Goal: Task Accomplishment & Management: Complete application form

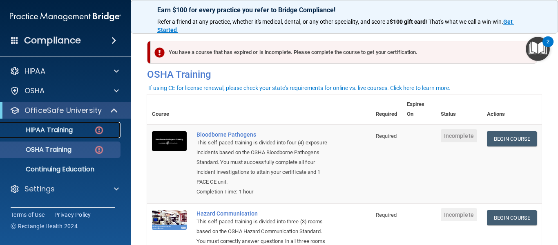
click at [88, 125] on link "HIPAA Training" at bounding box center [56, 130] width 129 height 16
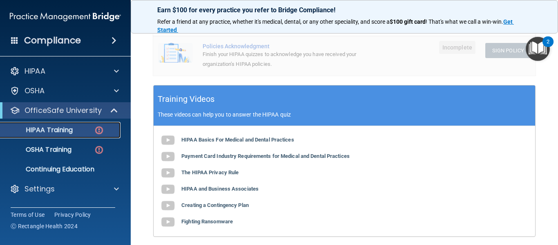
scroll to position [298, 0]
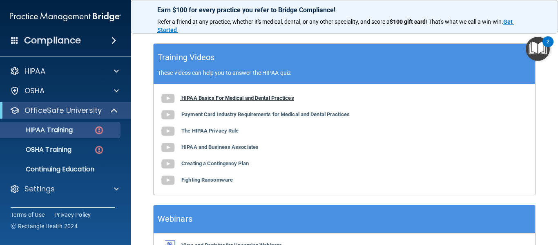
click at [205, 100] on b "HIPAA Basics For Medical and Dental Practices" at bounding box center [237, 98] width 113 height 6
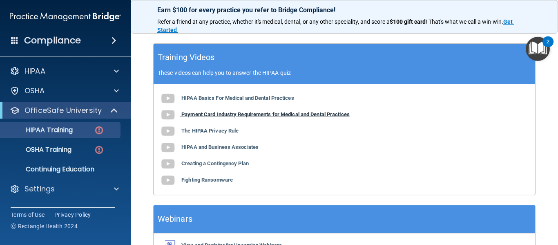
click at [203, 116] on b "Payment Card Industry Requirements for Medical and Dental Practices" at bounding box center [265, 114] width 168 height 6
click at [224, 131] on b "The HIPAA Privacy Rule" at bounding box center [209, 131] width 57 height 6
click at [212, 146] on b "HIPAA and Business Associates" at bounding box center [219, 147] width 77 height 6
click at [203, 166] on b "Creating a Contingency Plan" at bounding box center [214, 163] width 67 height 6
click at [210, 181] on b "Fighting Ransomware" at bounding box center [207, 180] width 52 height 6
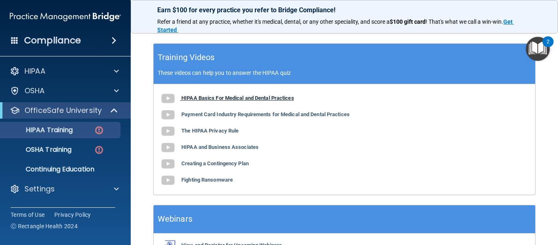
click at [216, 97] on b "HIPAA Basics For Medical and Dental Practices" at bounding box center [237, 98] width 113 height 6
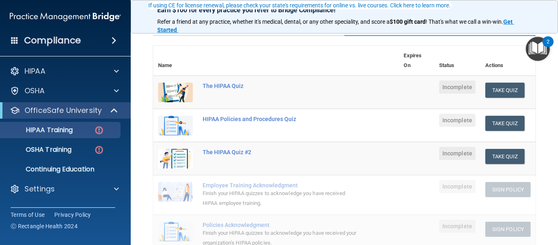
scroll to position [78, 0]
click at [497, 93] on button "Take Quiz" at bounding box center [505, 90] width 39 height 15
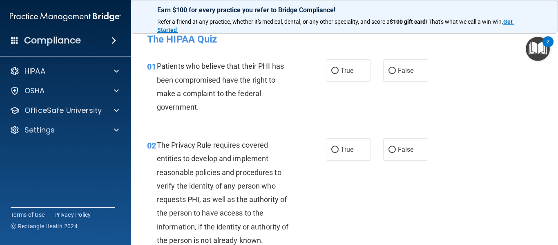
scroll to position [6, 0]
click at [341, 69] on span "True" at bounding box center [347, 70] width 13 height 8
click at [339, 69] on input "True" at bounding box center [334, 70] width 7 height 6
radio input "true"
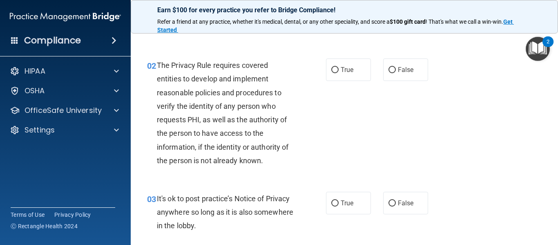
scroll to position [85, 0]
click at [350, 63] on label "True" at bounding box center [348, 69] width 45 height 22
click at [339, 67] on input "True" at bounding box center [334, 70] width 7 height 6
radio input "true"
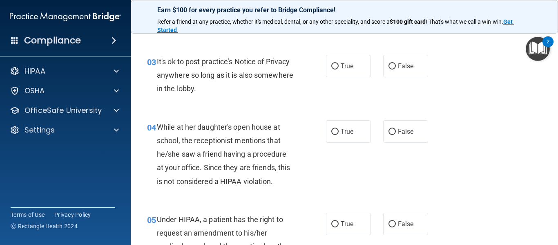
scroll to position [222, 0]
click at [406, 134] on span "False" at bounding box center [406, 131] width 16 height 8
click at [396, 134] on input "False" at bounding box center [392, 131] width 7 height 6
radio input "true"
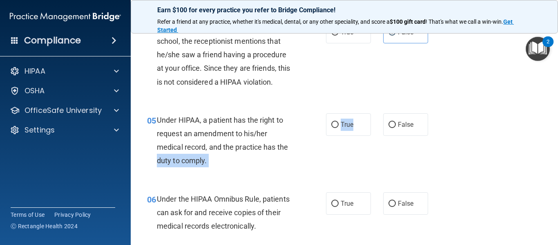
drag, startPoint x: 350, startPoint y: 132, endPoint x: 332, endPoint y: 141, distance: 19.9
click at [434, 113] on ng-form "05 Under HIPAA, a patient has the right to request an amendment to his/her medi…" at bounding box center [434, 113] width 0 height 0
click at [343, 132] on label "True" at bounding box center [348, 124] width 45 height 22
click at [339, 128] on input "True" at bounding box center [334, 125] width 7 height 6
radio input "true"
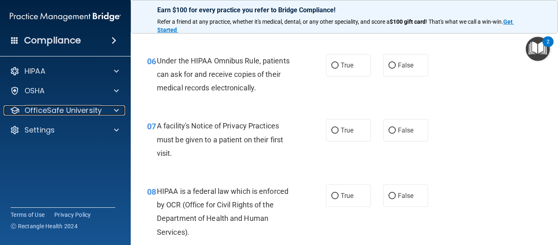
scroll to position [460, 0]
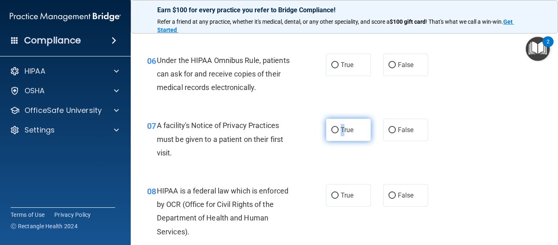
drag, startPoint x: 336, startPoint y: 122, endPoint x: 343, endPoint y: 131, distance: 11.7
click at [343, 131] on label "True" at bounding box center [348, 130] width 45 height 22
click at [343, 131] on span "True" at bounding box center [347, 130] width 13 height 8
click at [339, 131] on input "True" at bounding box center [334, 130] width 7 height 6
radio input "true"
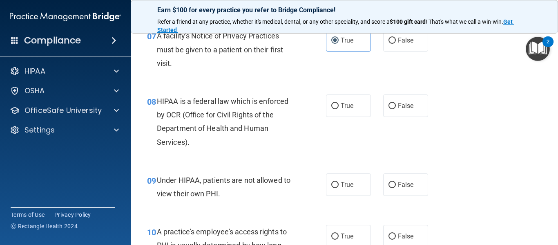
scroll to position [550, 0]
click at [344, 105] on span "True" at bounding box center [347, 105] width 13 height 8
click at [339, 105] on input "True" at bounding box center [334, 106] width 7 height 6
radio input "true"
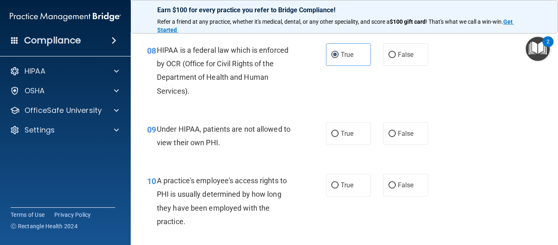
scroll to position [601, 0]
click at [398, 132] on span "False" at bounding box center [406, 133] width 16 height 8
click at [396, 132] on input "False" at bounding box center [392, 133] width 7 height 6
radio input "true"
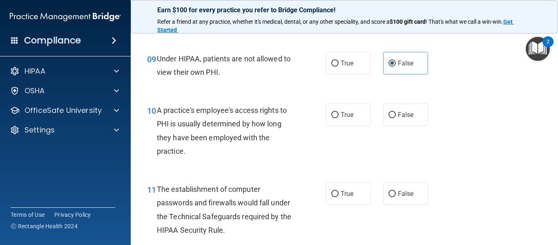
scroll to position [671, 0]
click at [410, 125] on label "False" at bounding box center [405, 114] width 45 height 22
click at [396, 118] on input "False" at bounding box center [392, 115] width 7 height 6
radio input "true"
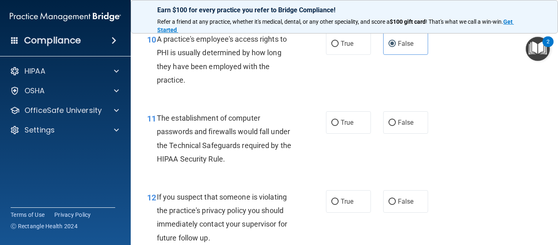
scroll to position [742, 0]
click at [347, 126] on label "True" at bounding box center [348, 122] width 45 height 22
click at [339, 125] on input "True" at bounding box center [334, 122] width 7 height 6
radio input "true"
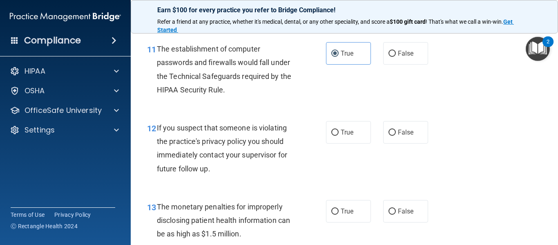
scroll to position [811, 0]
click at [345, 132] on span "True" at bounding box center [347, 132] width 13 height 8
click at [339, 132] on input "True" at bounding box center [334, 132] width 7 height 6
radio input "true"
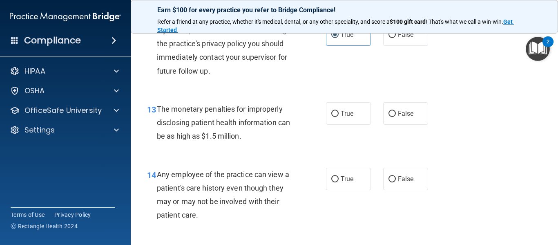
scroll to position [909, 0]
click at [341, 114] on span "True" at bounding box center [347, 113] width 13 height 8
click at [338, 114] on input "True" at bounding box center [334, 113] width 7 height 6
radio input "true"
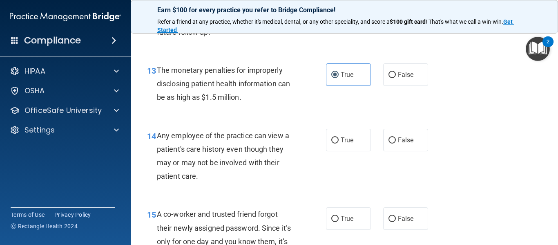
scroll to position [948, 0]
click at [407, 145] on label "False" at bounding box center [405, 139] width 45 height 22
click at [396, 143] on input "False" at bounding box center [392, 140] width 7 height 6
radio input "true"
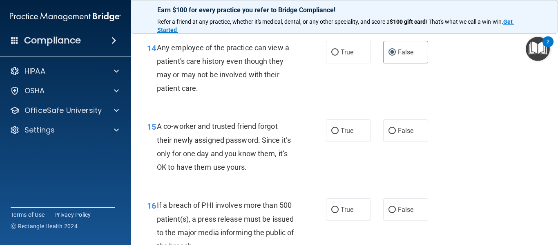
scroll to position [1036, 0]
click at [401, 129] on span "False" at bounding box center [406, 130] width 16 height 8
click at [396, 129] on input "False" at bounding box center [392, 131] width 7 height 6
radio input "true"
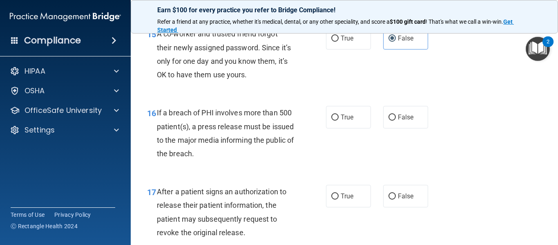
scroll to position [1128, 0]
click at [356, 117] on label "True" at bounding box center [348, 116] width 45 height 22
click at [339, 117] on input "True" at bounding box center [334, 117] width 7 height 6
radio input "true"
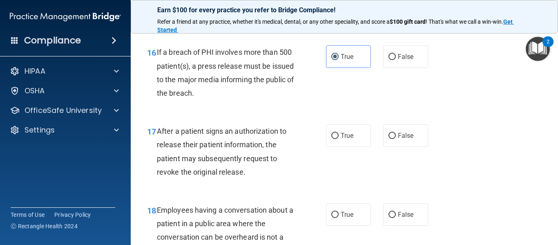
scroll to position [1189, 0]
click at [350, 136] on span "True" at bounding box center [347, 135] width 13 height 8
click at [339, 136] on input "True" at bounding box center [334, 135] width 7 height 6
radio input "true"
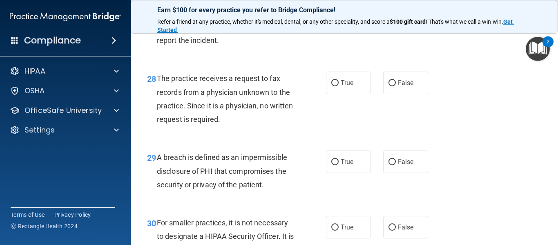
scroll to position [2269, 0]
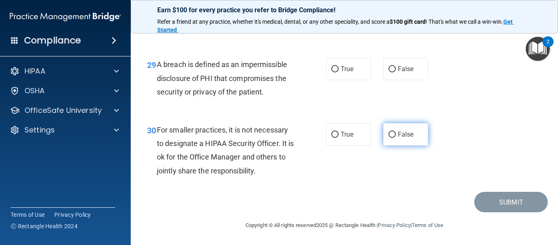
click at [405, 130] on label "False" at bounding box center [405, 134] width 45 height 22
click at [396, 132] on input "False" at bounding box center [392, 135] width 7 height 6
radio input "true"
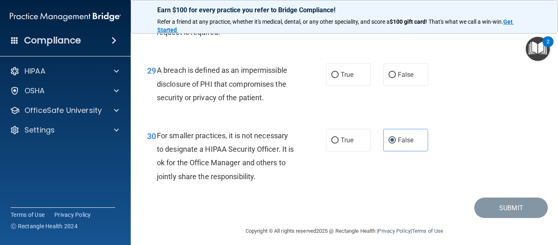
scroll to position [2225, 0]
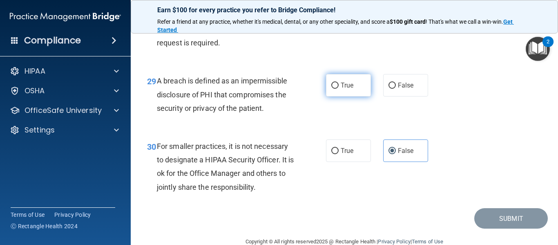
click at [334, 89] on input "True" at bounding box center [334, 86] width 7 height 6
radio input "true"
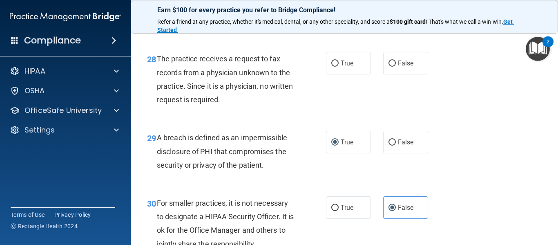
scroll to position [2168, 0]
click at [403, 67] on span "False" at bounding box center [406, 64] width 16 height 8
click at [396, 67] on input "False" at bounding box center [392, 64] width 7 height 6
radio input "true"
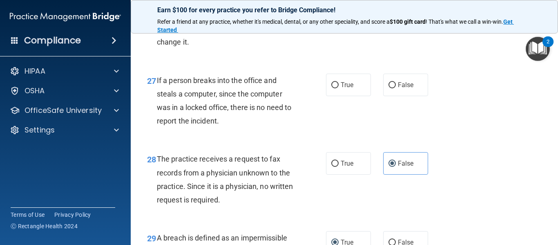
scroll to position [2067, 0]
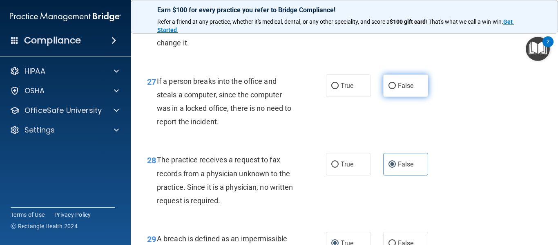
click at [402, 97] on label "False" at bounding box center [405, 85] width 45 height 22
click at [396, 89] on input "False" at bounding box center [392, 86] width 7 height 6
radio input "true"
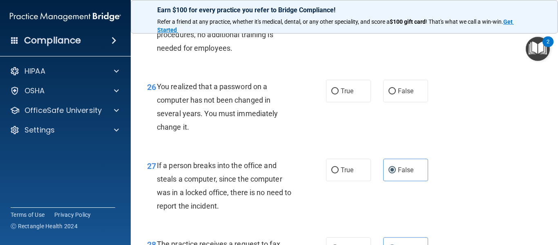
scroll to position [1984, 0]
click at [344, 101] on label "True" at bounding box center [348, 90] width 45 height 22
click at [339, 94] on input "True" at bounding box center [334, 90] width 7 height 6
radio input "true"
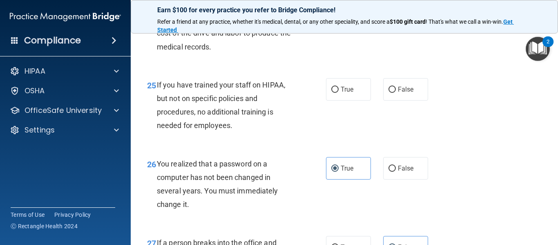
scroll to position [1906, 0]
click at [403, 101] on label "False" at bounding box center [405, 89] width 45 height 22
click at [396, 93] on input "False" at bounding box center [392, 90] width 7 height 6
radio input "true"
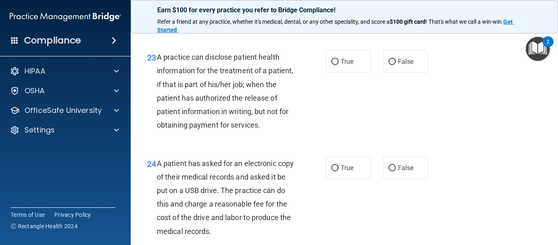
scroll to position [1718, 0]
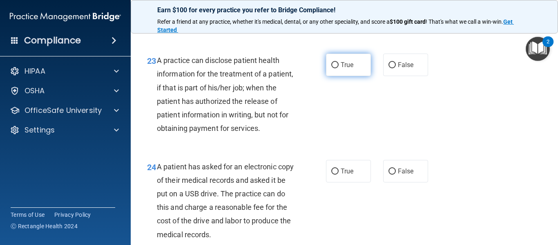
click at [335, 68] on input "True" at bounding box center [334, 65] width 7 height 6
radio input "true"
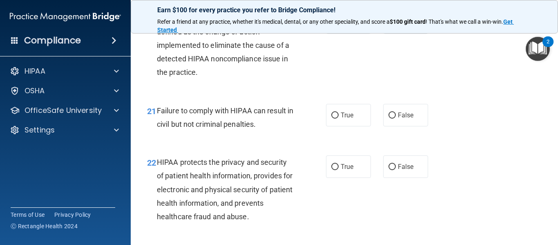
scroll to position [1524, 0]
click at [341, 119] on span "True" at bounding box center [347, 116] width 13 height 8
click at [339, 119] on input "True" at bounding box center [334, 116] width 7 height 6
radio input "true"
click at [389, 119] on input "False" at bounding box center [392, 116] width 7 height 6
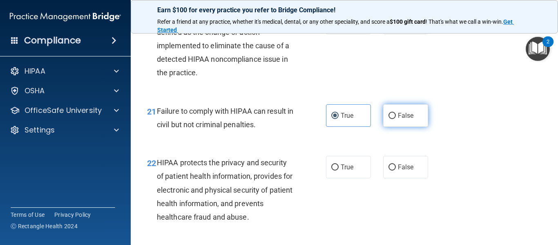
radio input "true"
radio input "false"
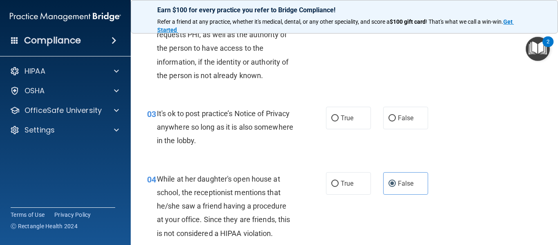
scroll to position [237, 0]
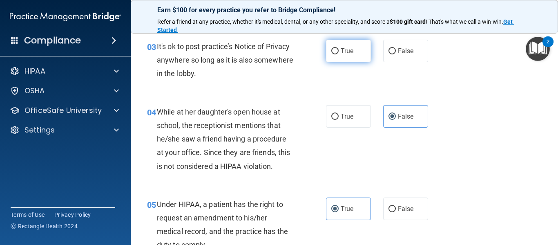
click at [363, 54] on label "True" at bounding box center [348, 51] width 45 height 22
click at [339, 54] on input "True" at bounding box center [334, 51] width 7 height 6
radio input "true"
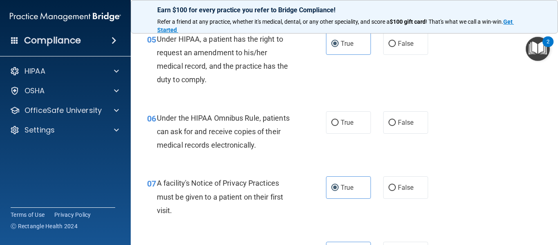
scroll to position [403, 0]
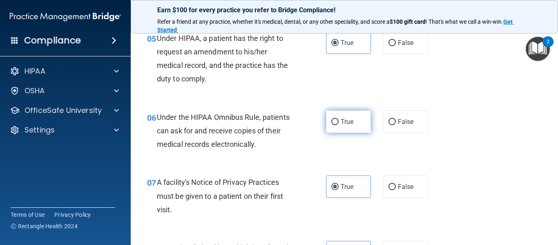
click at [338, 129] on label "True" at bounding box center [348, 121] width 45 height 22
click at [338, 125] on input "True" at bounding box center [334, 122] width 7 height 6
radio input "true"
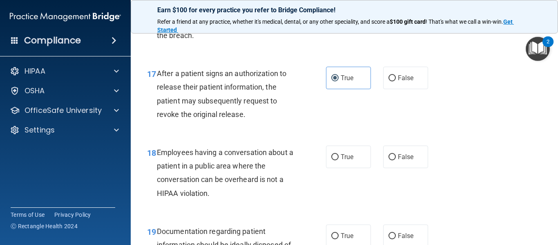
scroll to position [1246, 0]
click at [400, 160] on span "False" at bounding box center [406, 156] width 16 height 8
click at [396, 160] on input "False" at bounding box center [392, 157] width 7 height 6
radio input "true"
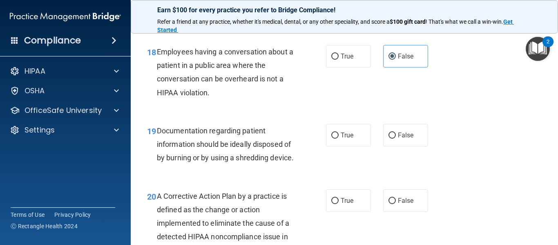
scroll to position [1347, 0]
click at [354, 137] on label "True" at bounding box center [348, 134] width 45 height 22
click at [339, 137] on input "True" at bounding box center [334, 135] width 7 height 6
radio input "true"
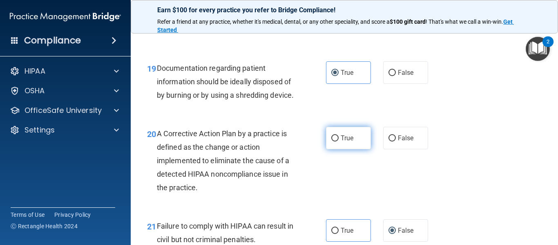
click at [354, 149] on label "True" at bounding box center [348, 138] width 45 height 22
click at [339, 141] on input "True" at bounding box center [334, 138] width 7 height 6
radio input "true"
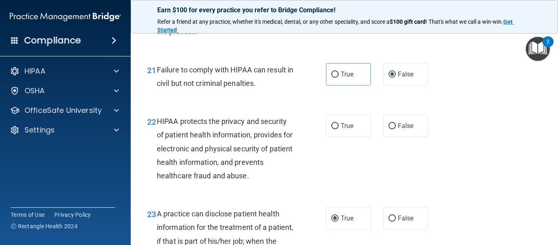
scroll to position [1565, 0]
click at [337, 137] on label "True" at bounding box center [348, 125] width 45 height 22
click at [337, 129] on input "True" at bounding box center [334, 126] width 7 height 6
radio input "true"
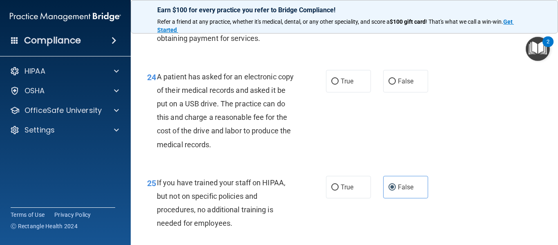
scroll to position [1809, 0]
click at [408, 84] on span "False" at bounding box center [406, 80] width 16 height 8
click at [396, 84] on input "False" at bounding box center [392, 81] width 7 height 6
radio input "true"
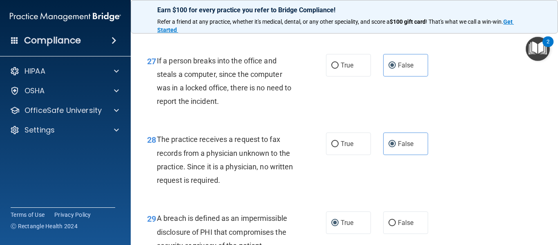
scroll to position [2269, 0]
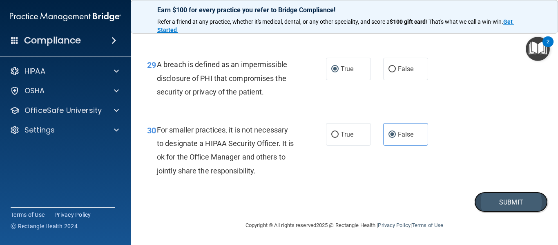
click at [484, 203] on button "Submit" at bounding box center [512, 202] width 74 height 21
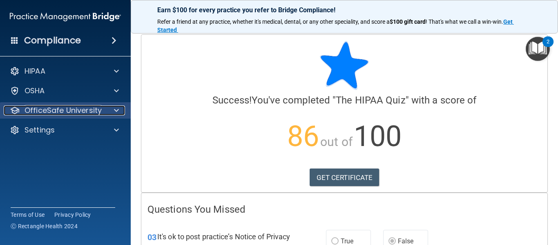
click at [97, 113] on p "OfficeSafe University" at bounding box center [63, 110] width 77 height 10
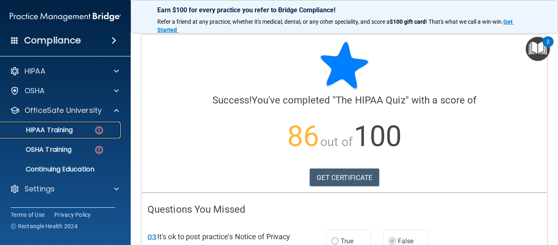
click at [91, 130] on div "HIPAA Training" at bounding box center [61, 130] width 112 height 8
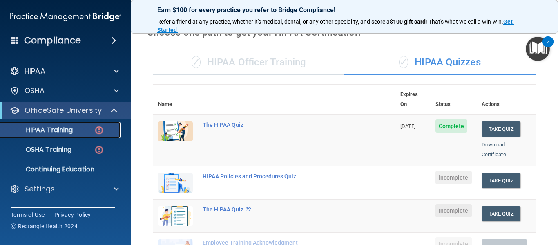
scroll to position [38, 0]
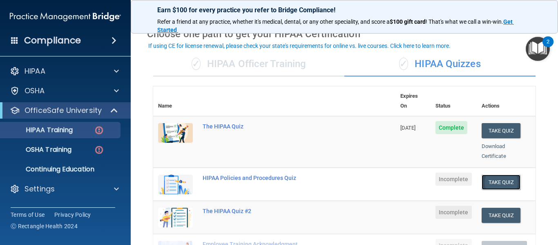
click at [482, 175] on button "Take Quiz" at bounding box center [501, 182] width 39 height 15
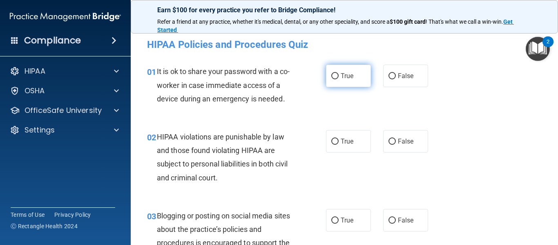
click at [350, 83] on label "True" at bounding box center [348, 76] width 45 height 22
click at [339, 79] on input "True" at bounding box center [334, 76] width 7 height 6
radio input "true"
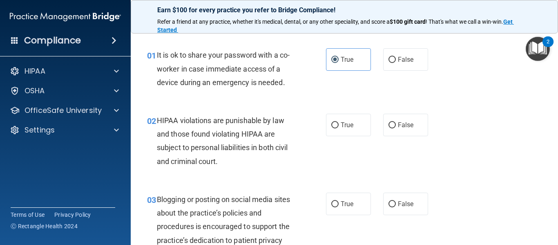
scroll to position [25, 0]
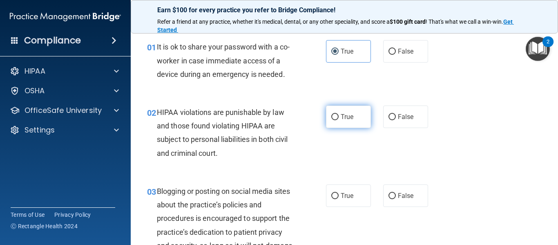
click at [346, 117] on span "True" at bounding box center [347, 117] width 13 height 8
click at [339, 117] on input "True" at bounding box center [334, 117] width 7 height 6
radio input "true"
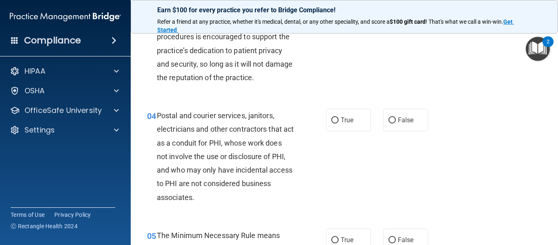
scroll to position [206, 0]
click at [361, 121] on label "True" at bounding box center [348, 119] width 45 height 22
click at [339, 121] on input "True" at bounding box center [334, 120] width 7 height 6
radio input "true"
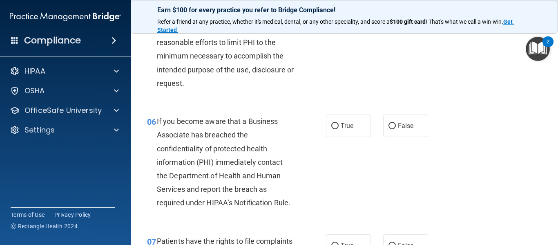
scroll to position [430, 0]
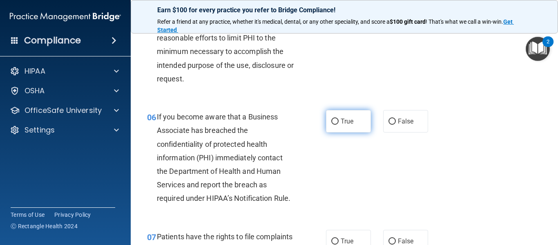
drag, startPoint x: 329, startPoint y: 120, endPoint x: 343, endPoint y: 125, distance: 15.4
click at [343, 125] on label "True" at bounding box center [348, 121] width 45 height 22
click at [339, 125] on input "True" at bounding box center [334, 122] width 7 height 6
radio input "true"
click at [343, 125] on label "True" at bounding box center [348, 121] width 45 height 22
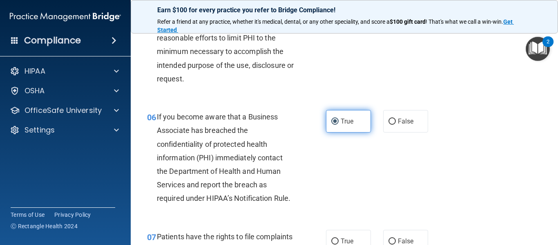
click at [339, 125] on input "True" at bounding box center [334, 122] width 7 height 6
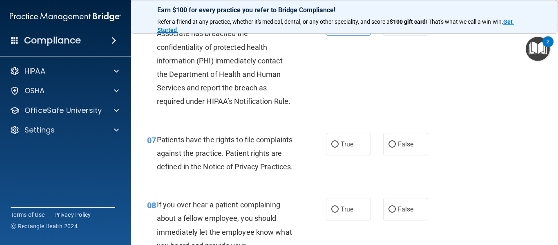
scroll to position [528, 0]
click at [344, 143] on span "True" at bounding box center [347, 144] width 13 height 8
click at [339, 143] on input "True" at bounding box center [334, 144] width 7 height 6
radio input "true"
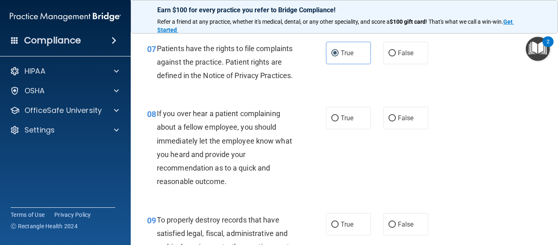
scroll to position [615, 0]
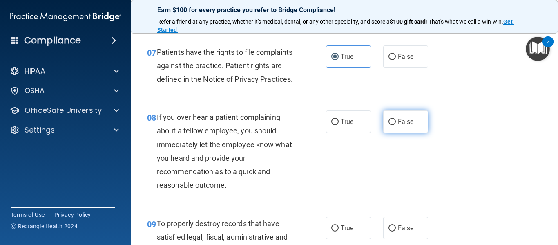
click at [393, 133] on label "False" at bounding box center [405, 121] width 45 height 22
click at [393, 125] on input "False" at bounding box center [392, 122] width 7 height 6
radio input "true"
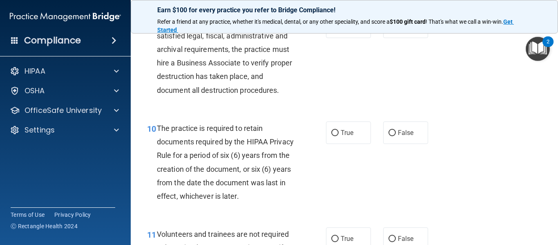
scroll to position [816, 0]
click at [392, 136] on input "False" at bounding box center [392, 133] width 7 height 6
radio input "true"
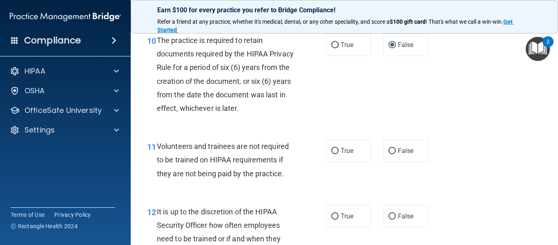
scroll to position [914, 0]
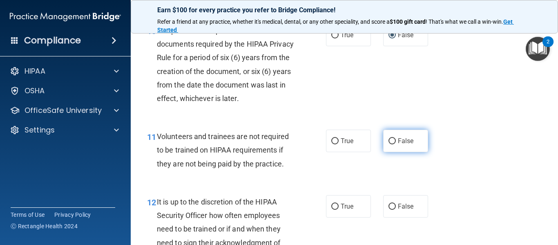
click at [407, 145] on span "False" at bounding box center [406, 141] width 16 height 8
click at [396, 144] on input "False" at bounding box center [392, 141] width 7 height 6
radio input "true"
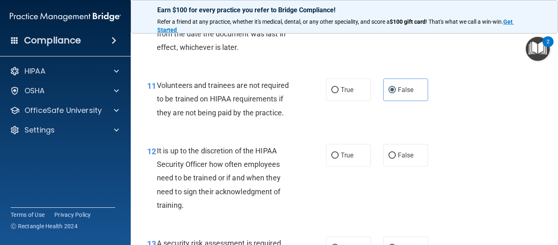
scroll to position [965, 0]
click at [345, 166] on label "True" at bounding box center [348, 154] width 45 height 22
click at [339, 158] on input "True" at bounding box center [334, 155] width 7 height 6
radio input "true"
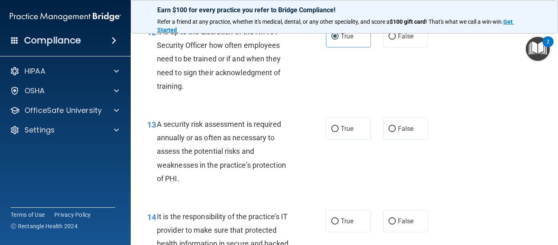
scroll to position [1084, 0]
click at [347, 139] on label "True" at bounding box center [348, 128] width 45 height 22
click at [339, 132] on input "True" at bounding box center [334, 128] width 7 height 6
radio input "true"
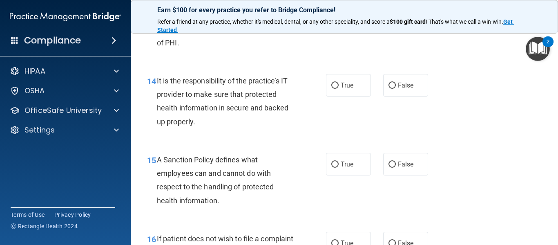
scroll to position [1220, 0]
click at [351, 95] on label "True" at bounding box center [348, 85] width 45 height 22
click at [339, 88] on input "True" at bounding box center [334, 85] width 7 height 6
radio input "true"
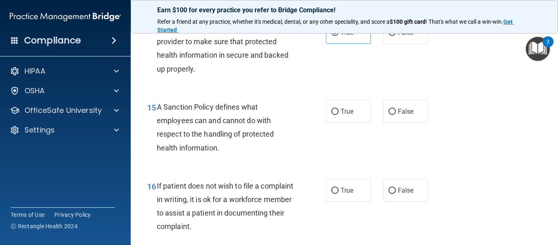
scroll to position [1272, 0]
click at [336, 122] on label "True" at bounding box center [348, 111] width 45 height 22
click at [336, 114] on input "True" at bounding box center [334, 111] width 7 height 6
radio input "true"
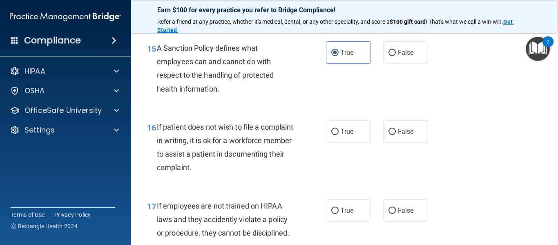
scroll to position [1332, 0]
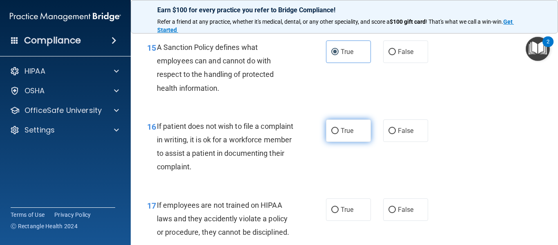
click at [365, 142] on label "True" at bounding box center [348, 130] width 45 height 22
click at [339, 134] on input "True" at bounding box center [334, 131] width 7 height 6
radio input "true"
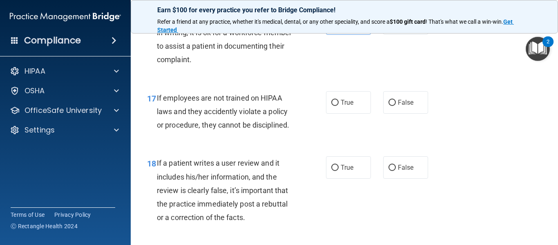
scroll to position [1440, 0]
click at [412, 113] on label "False" at bounding box center [405, 101] width 45 height 22
click at [396, 105] on input "False" at bounding box center [392, 102] width 7 height 6
radio input "true"
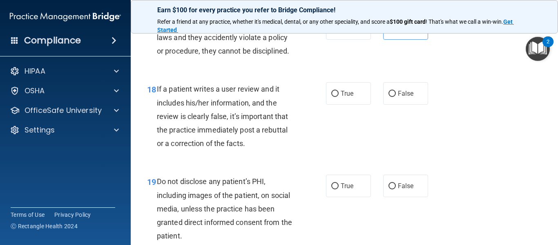
scroll to position [1513, 0]
click at [409, 101] on label "False" at bounding box center [405, 93] width 45 height 22
click at [396, 96] on input "False" at bounding box center [392, 93] width 7 height 6
radio input "true"
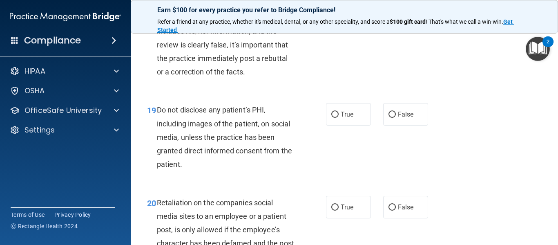
scroll to position [1585, 0]
click at [341, 118] on span "True" at bounding box center [347, 114] width 13 height 8
click at [339, 117] on input "True" at bounding box center [334, 114] width 7 height 6
radio input "true"
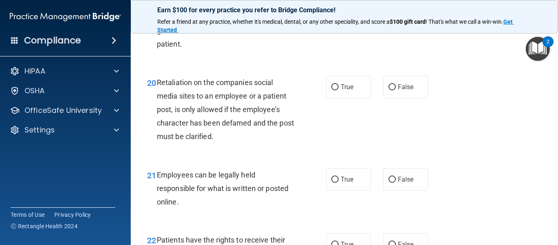
scroll to position [1705, 0]
click at [407, 98] on label "False" at bounding box center [405, 86] width 45 height 22
click at [396, 90] on input "False" at bounding box center [392, 87] width 7 height 6
radio input "true"
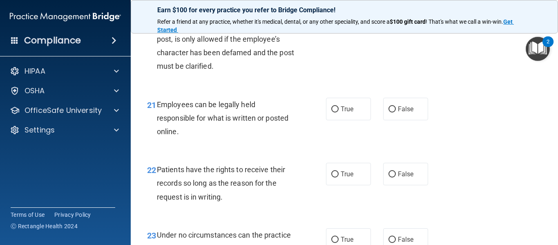
scroll to position [1775, 0]
click at [347, 112] on span "True" at bounding box center [347, 109] width 13 height 8
click at [339, 112] on input "True" at bounding box center [334, 109] width 7 height 6
radio input "true"
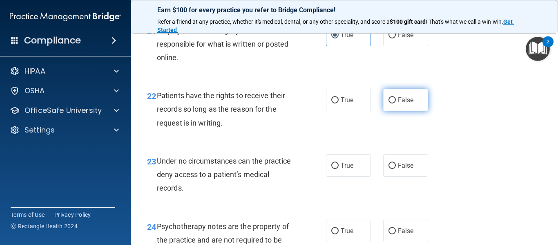
click at [411, 111] on label "False" at bounding box center [405, 100] width 45 height 22
click at [396, 103] on input "False" at bounding box center [392, 100] width 7 height 6
radio input "true"
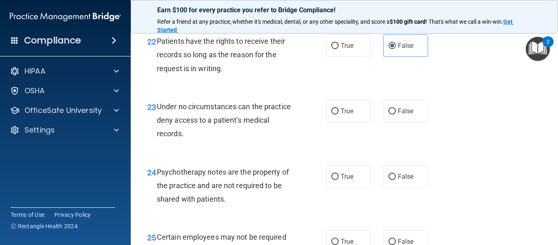
scroll to position [1905, 0]
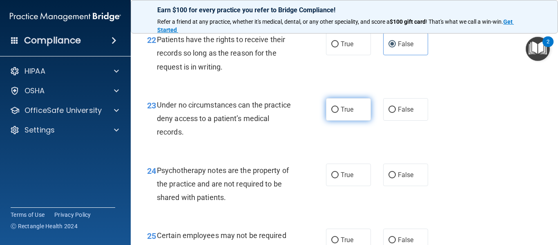
click at [353, 117] on label "True" at bounding box center [348, 109] width 45 height 22
click at [339, 113] on input "True" at bounding box center [334, 110] width 7 height 6
radio input "true"
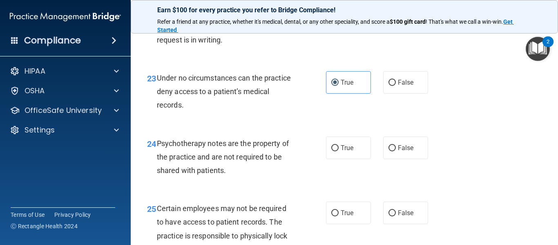
scroll to position [1932, 0]
click at [408, 86] on span "False" at bounding box center [406, 82] width 16 height 8
click at [396, 85] on input "False" at bounding box center [392, 82] width 7 height 6
radio input "true"
radio input "false"
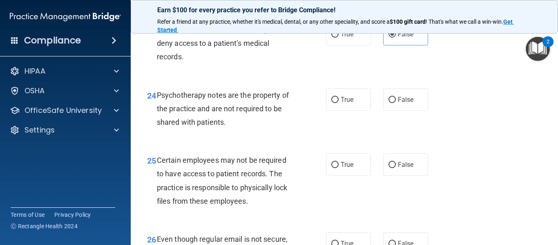
scroll to position [1980, 0]
click at [332, 176] on label "True" at bounding box center [348, 165] width 45 height 22
click at [332, 168] on input "True" at bounding box center [334, 165] width 7 height 6
radio input "true"
click at [391, 111] on label "False" at bounding box center [405, 100] width 45 height 22
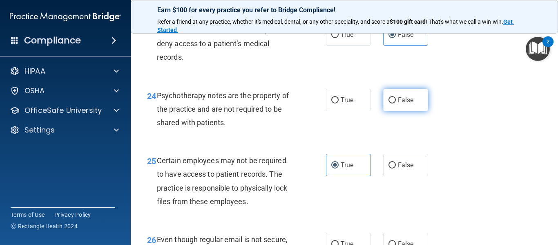
click at [391, 103] on input "False" at bounding box center [392, 100] width 7 height 6
radio input "true"
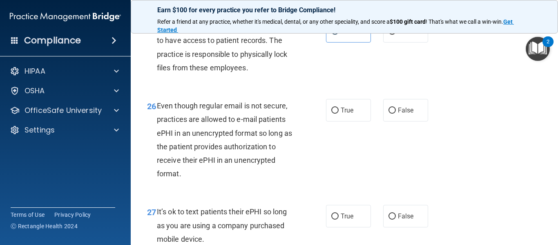
scroll to position [2132, 0]
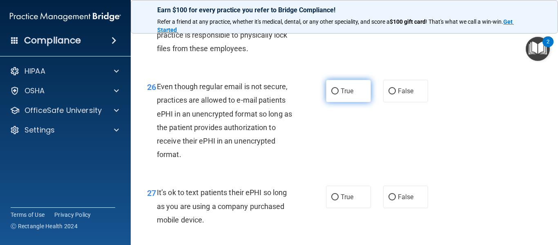
click at [351, 95] on span "True" at bounding box center [347, 91] width 13 height 8
click at [339, 94] on input "True" at bounding box center [334, 91] width 7 height 6
radio input "true"
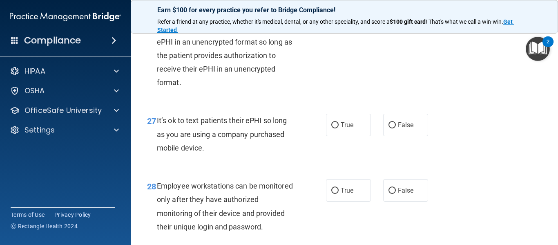
scroll to position [2205, 0]
click at [408, 136] on label "False" at bounding box center [405, 124] width 45 height 22
click at [396, 128] on input "False" at bounding box center [392, 125] width 7 height 6
radio input "true"
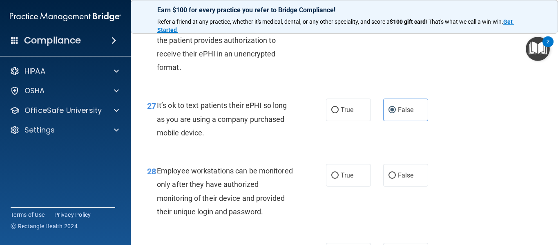
scroll to position [2220, 0]
click at [340, 121] on label "True" at bounding box center [348, 109] width 45 height 22
click at [339, 113] on input "True" at bounding box center [334, 110] width 7 height 6
radio input "true"
radio input "false"
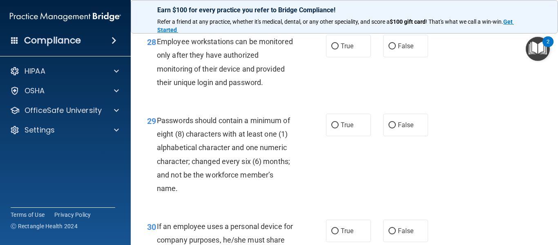
scroll to position [2349, 0]
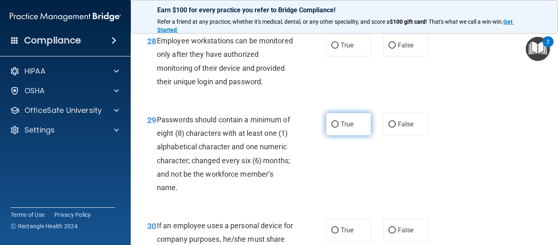
click at [338, 135] on label "True" at bounding box center [348, 124] width 45 height 22
click at [338, 128] on input "True" at bounding box center [334, 124] width 7 height 6
radio input "true"
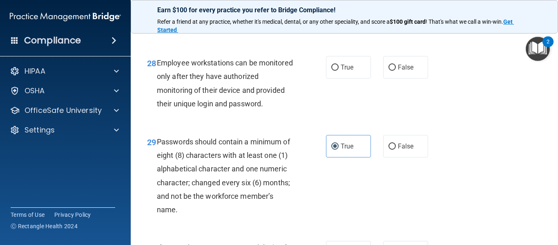
scroll to position [2327, 0]
click at [416, 79] on label "False" at bounding box center [405, 67] width 45 height 22
click at [396, 71] on input "False" at bounding box center [392, 68] width 7 height 6
radio input "true"
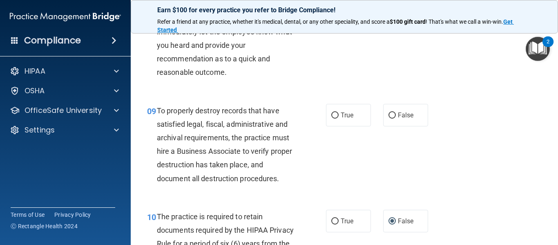
scroll to position [728, 0]
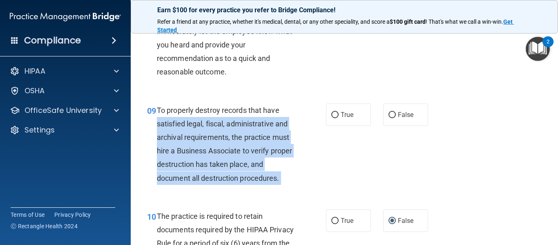
drag, startPoint x: 326, startPoint y: 131, endPoint x: 313, endPoint y: 124, distance: 14.8
click at [434, 103] on ng-form "09 To properly destroy records that have satisfied legal, fiscal, administrativ…" at bounding box center [434, 103] width 0 height 0
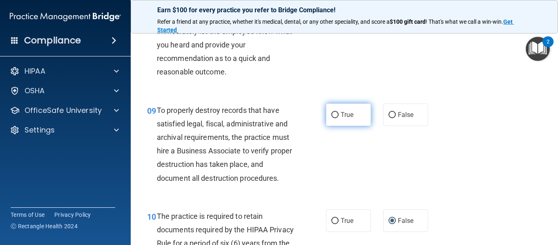
click at [345, 119] on span "True" at bounding box center [347, 115] width 13 height 8
click at [339, 118] on input "True" at bounding box center [334, 115] width 7 height 6
radio input "true"
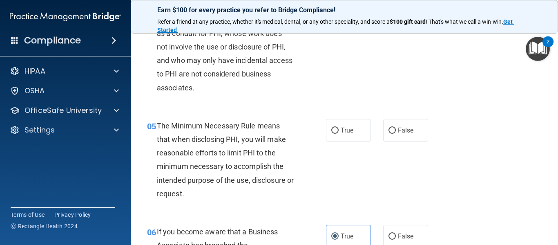
scroll to position [316, 0]
click at [342, 138] on label "True" at bounding box center [348, 130] width 45 height 22
click at [339, 133] on input "True" at bounding box center [334, 130] width 7 height 6
radio input "true"
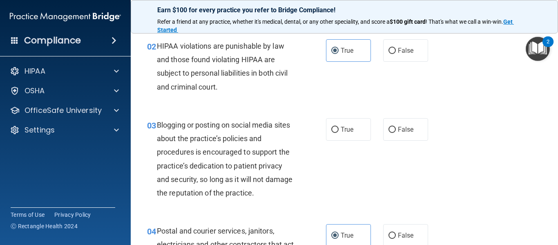
scroll to position [91, 0]
click at [394, 130] on label "False" at bounding box center [405, 129] width 45 height 22
click at [394, 130] on input "False" at bounding box center [392, 129] width 7 height 6
radio input "true"
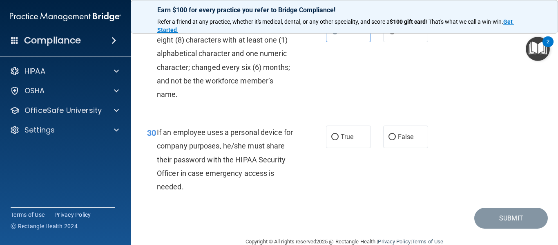
scroll to position [2464, 0]
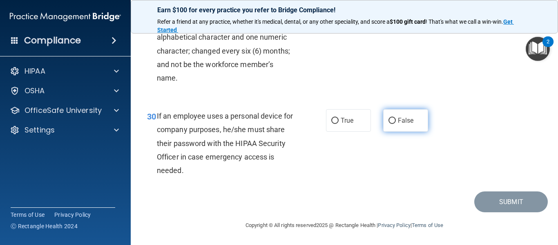
click at [412, 132] on label "False" at bounding box center [405, 120] width 45 height 22
click at [396, 124] on input "False" at bounding box center [392, 121] width 7 height 6
radio input "true"
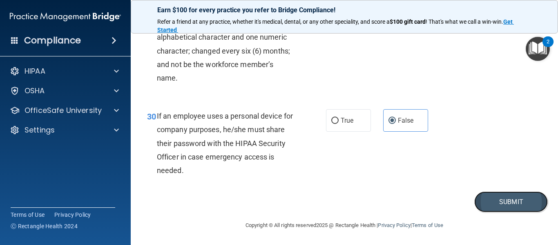
click at [481, 212] on button "Submit" at bounding box center [512, 201] width 74 height 21
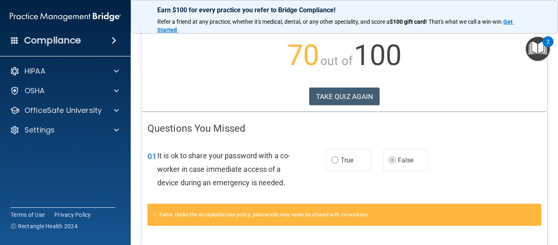
scroll to position [81, 0]
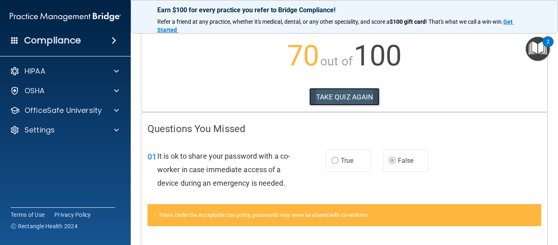
click at [370, 94] on button "TAKE QUIZ AGAIN" at bounding box center [344, 97] width 71 height 18
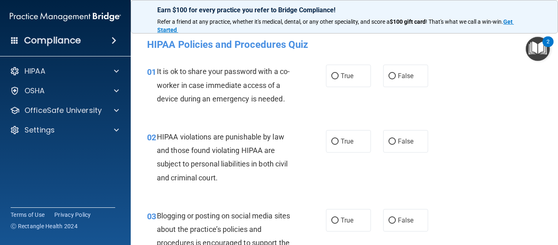
scroll to position [0, 0]
click at [404, 82] on label "False" at bounding box center [405, 75] width 45 height 22
click at [396, 79] on input "False" at bounding box center [392, 76] width 7 height 6
radio input "true"
click at [356, 134] on label "True" at bounding box center [348, 141] width 45 height 22
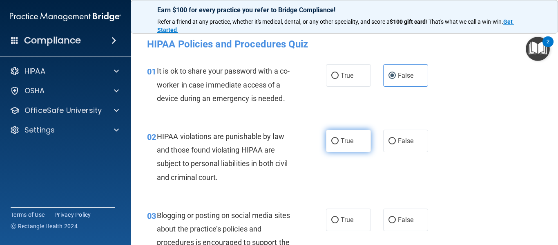
click at [339, 138] on input "True" at bounding box center [334, 141] width 7 height 6
radio input "true"
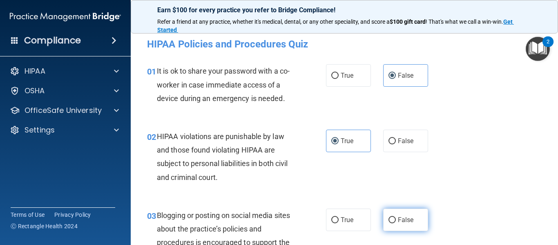
click at [401, 223] on span "False" at bounding box center [406, 220] width 16 height 8
click at [396, 223] on input "False" at bounding box center [392, 220] width 7 height 6
radio input "true"
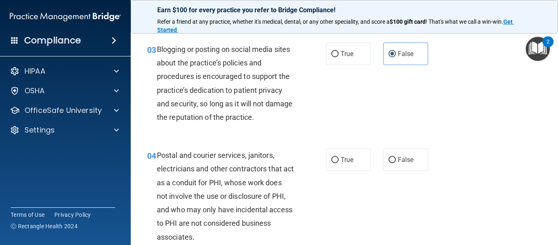
scroll to position [166, 0]
click at [352, 161] on label "True" at bounding box center [348, 160] width 45 height 22
click at [339, 161] on input "True" at bounding box center [334, 160] width 7 height 6
radio input "true"
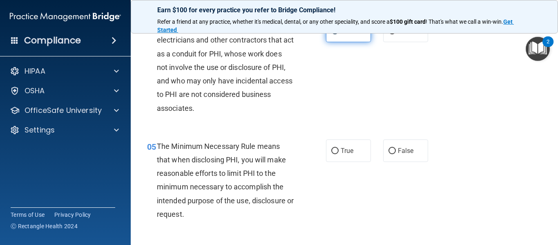
scroll to position [295, 0]
click at [352, 160] on label "True" at bounding box center [348, 150] width 45 height 22
click at [339, 154] on input "True" at bounding box center [334, 151] width 7 height 6
radio input "true"
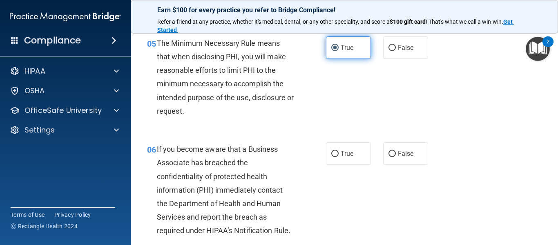
scroll to position [406, 0]
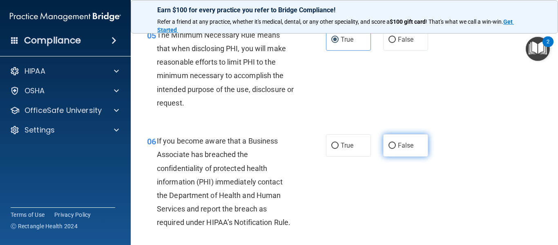
click at [394, 146] on label "False" at bounding box center [405, 145] width 45 height 22
click at [394, 146] on input "False" at bounding box center [392, 146] width 7 height 6
radio input "true"
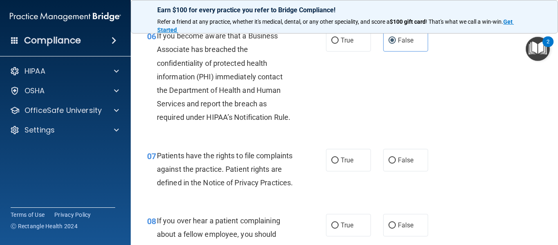
scroll to position [511, 0]
click at [354, 160] on label "True" at bounding box center [348, 160] width 45 height 22
click at [339, 160] on input "True" at bounding box center [334, 161] width 7 height 6
radio input "true"
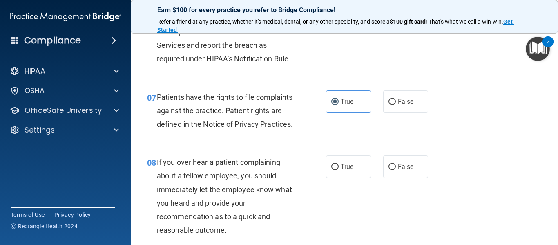
scroll to position [569, 0]
click at [383, 178] on label "False" at bounding box center [405, 167] width 45 height 22
click at [389, 170] on input "False" at bounding box center [392, 167] width 7 height 6
radio input "true"
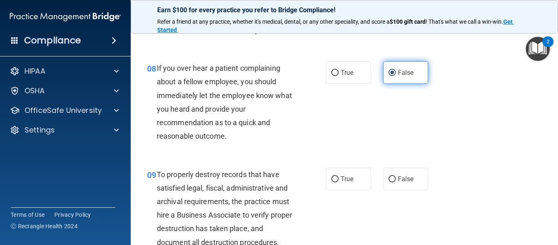
scroll to position [665, 0]
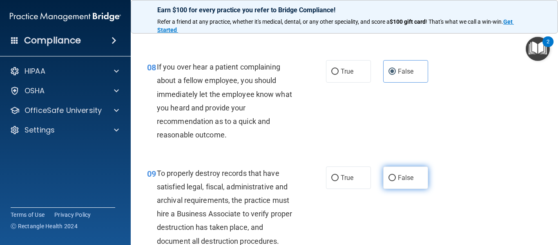
click at [393, 189] on label "False" at bounding box center [405, 177] width 45 height 22
click at [393, 181] on input "False" at bounding box center [392, 178] width 7 height 6
radio input "true"
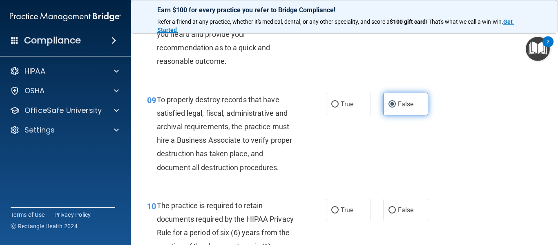
scroll to position [740, 0]
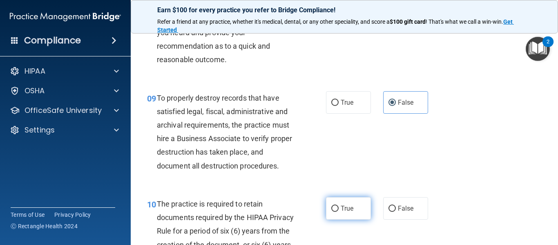
click at [353, 219] on label "True" at bounding box center [348, 208] width 45 height 22
click at [339, 212] on input "True" at bounding box center [334, 209] width 7 height 6
radio input "true"
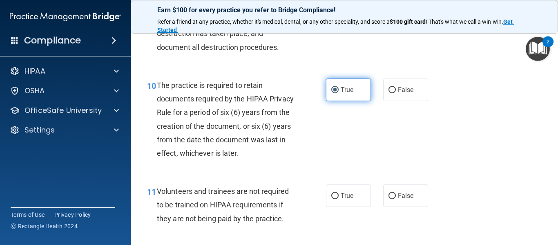
scroll to position [858, 0]
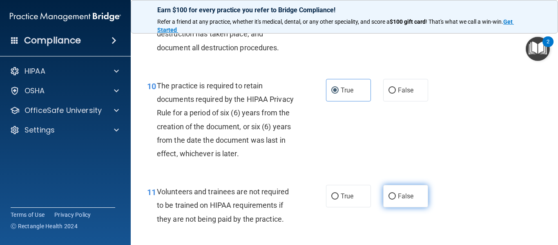
click at [389, 199] on input "False" at bounding box center [392, 196] width 7 height 6
radio input "true"
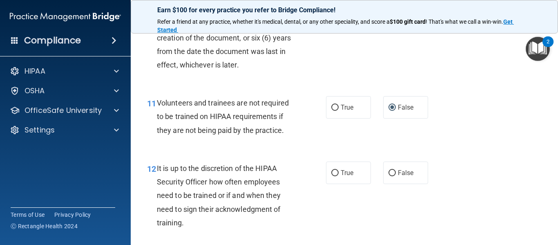
scroll to position [949, 0]
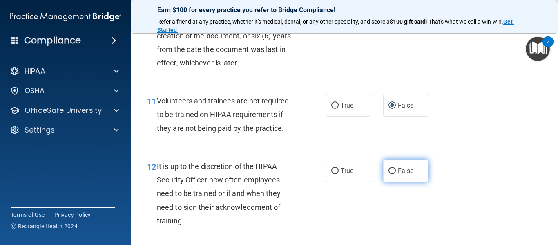
click at [400, 175] on span "False" at bounding box center [406, 171] width 16 height 8
click at [396, 174] on input "False" at bounding box center [392, 171] width 7 height 6
radio input "true"
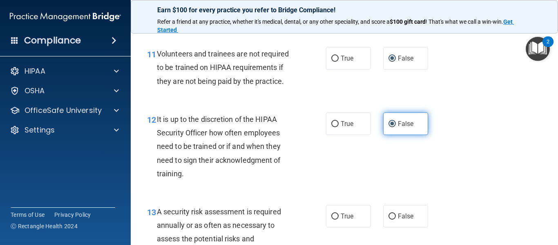
scroll to position [996, 0]
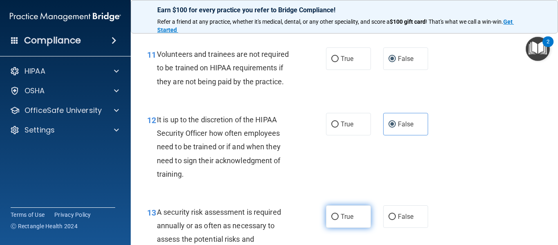
click at [349, 225] on label "True" at bounding box center [348, 216] width 45 height 22
click at [339, 220] on input "True" at bounding box center [334, 217] width 7 height 6
radio input "true"
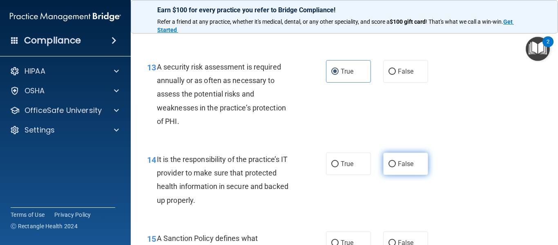
click at [402, 175] on label "False" at bounding box center [405, 163] width 45 height 22
click at [396, 167] on input "False" at bounding box center [392, 164] width 7 height 6
radio input "true"
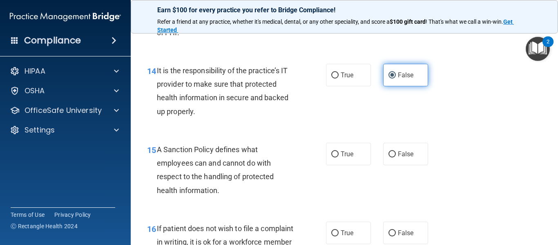
scroll to position [1229, 0]
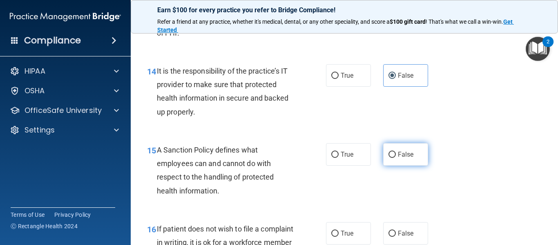
click at [405, 166] on label "False" at bounding box center [405, 154] width 45 height 22
click at [396, 158] on input "False" at bounding box center [392, 155] width 7 height 6
radio input "true"
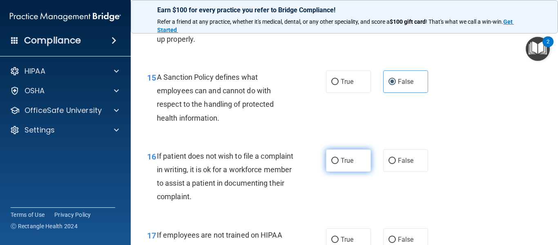
click at [363, 172] on label "True" at bounding box center [348, 160] width 45 height 22
click at [339, 164] on input "True" at bounding box center [334, 161] width 7 height 6
radio input "true"
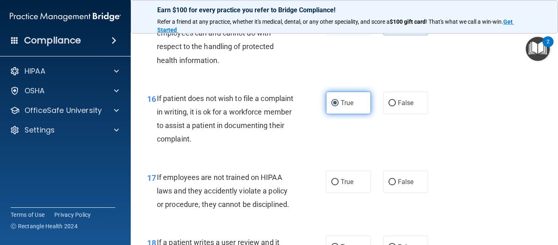
scroll to position [1363, 0]
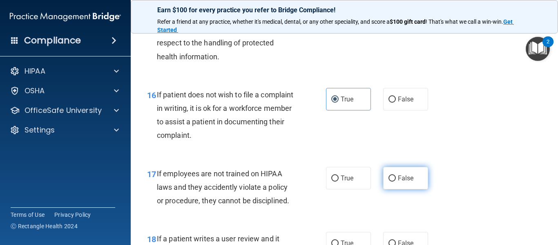
click at [390, 181] on input "False" at bounding box center [392, 178] width 7 height 6
radio input "true"
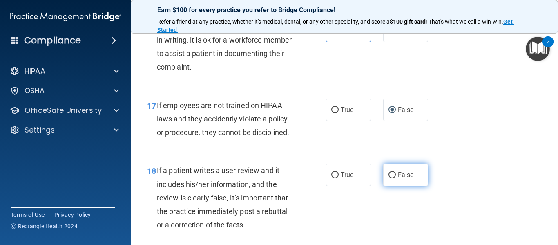
click at [392, 186] on label "False" at bounding box center [405, 174] width 45 height 22
click at [392, 178] on input "False" at bounding box center [392, 175] width 7 height 6
radio input "true"
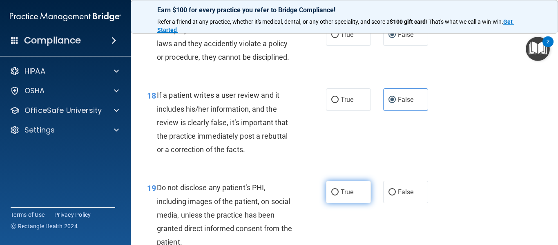
click at [353, 203] on label "True" at bounding box center [348, 192] width 45 height 22
click at [339, 195] on input "True" at bounding box center [334, 192] width 7 height 6
radio input "true"
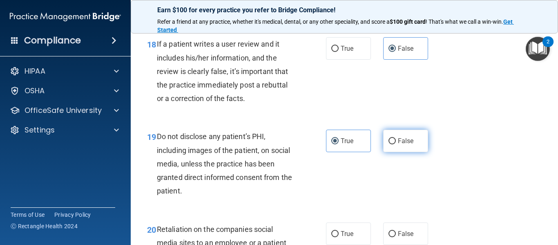
scroll to position [1622, 0]
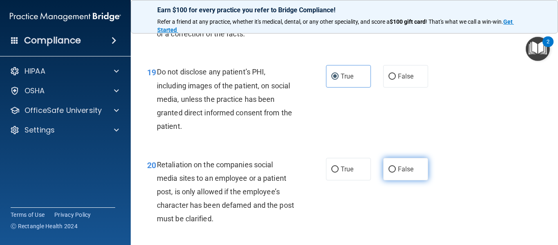
click at [409, 180] on label "False" at bounding box center [405, 169] width 45 height 22
click at [396, 172] on input "False" at bounding box center [392, 169] width 7 height 6
radio input "true"
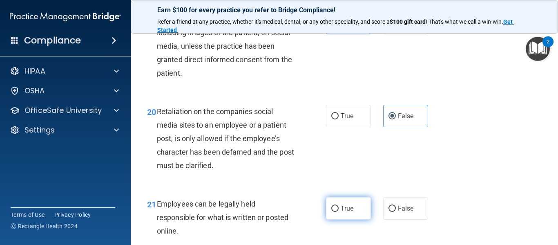
click at [352, 214] on label "True" at bounding box center [348, 208] width 45 height 22
click at [339, 212] on input "True" at bounding box center [334, 209] width 7 height 6
radio input "true"
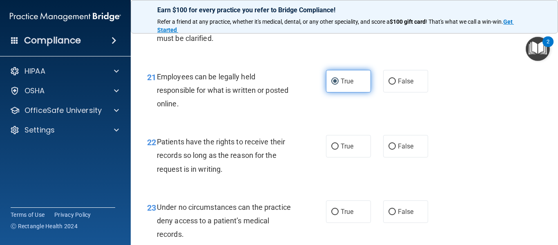
scroll to position [1804, 0]
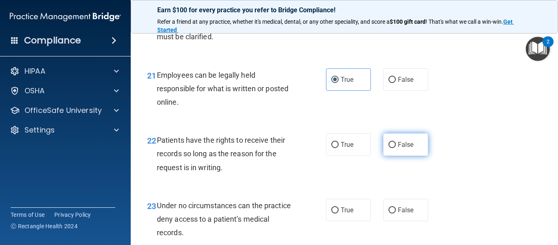
click at [396, 156] on label "False" at bounding box center [405, 144] width 45 height 22
click at [396, 148] on input "False" at bounding box center [392, 145] width 7 height 6
radio input "true"
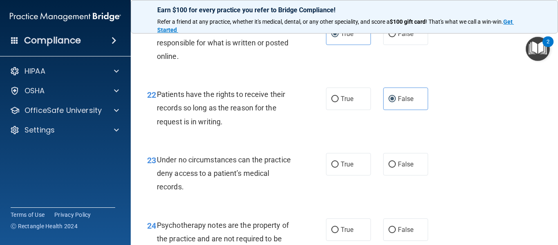
scroll to position [1851, 0]
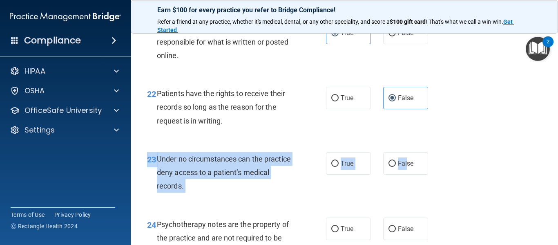
drag, startPoint x: 403, startPoint y: 181, endPoint x: 360, endPoint y: 203, distance: 48.3
click at [360, 203] on div "23 Under no circumstances can the practice deny access to a patient’s medical r…" at bounding box center [344, 174] width 407 height 65
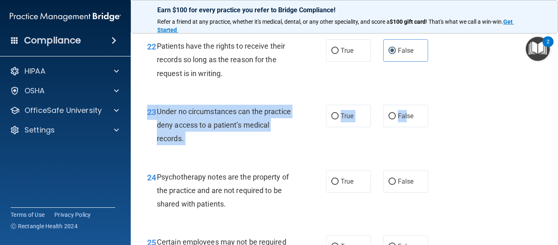
scroll to position [1899, 0]
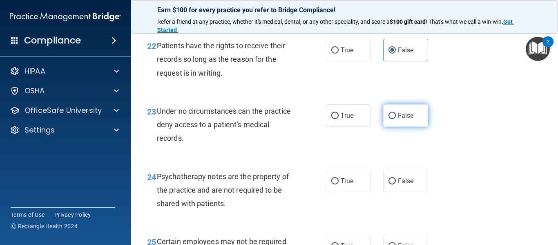
click at [420, 127] on label "False" at bounding box center [405, 115] width 45 height 22
click at [396, 119] on input "False" at bounding box center [392, 116] width 7 height 6
radio input "true"
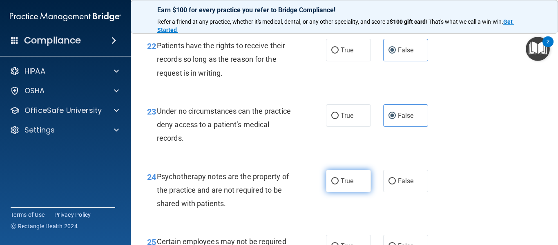
click at [348, 185] on span "True" at bounding box center [347, 181] width 13 height 8
click at [339, 184] on input "True" at bounding box center [334, 181] width 7 height 6
radio input "true"
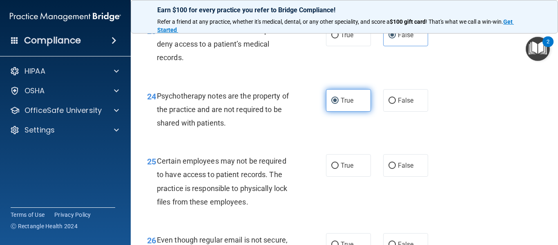
scroll to position [1982, 0]
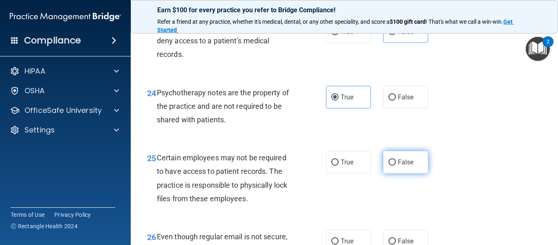
click at [401, 166] on span "False" at bounding box center [406, 162] width 16 height 8
click at [396, 166] on input "False" at bounding box center [392, 162] width 7 height 6
radio input "true"
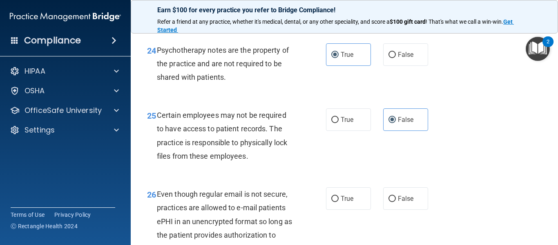
scroll to position [2025, 0]
click at [361, 131] on label "True" at bounding box center [348, 119] width 45 height 22
click at [339, 123] on input "True" at bounding box center [334, 120] width 7 height 6
radio input "true"
radio input "false"
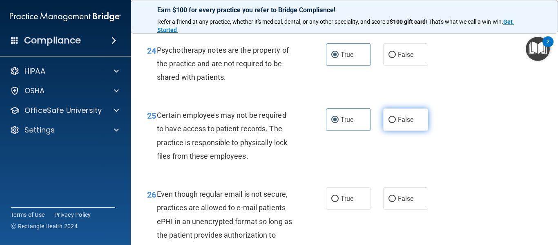
scroll to position [2051, 0]
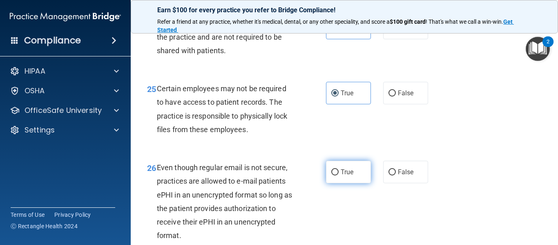
click at [354, 182] on label "True" at bounding box center [348, 172] width 45 height 22
click at [339, 175] on input "True" at bounding box center [334, 172] width 7 height 6
radio input "true"
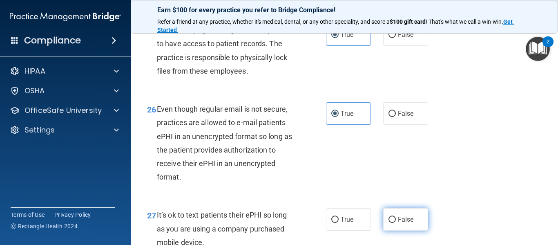
click at [398, 223] on span "False" at bounding box center [406, 219] width 16 height 8
click at [396, 223] on input "False" at bounding box center [392, 220] width 7 height 6
radio input "true"
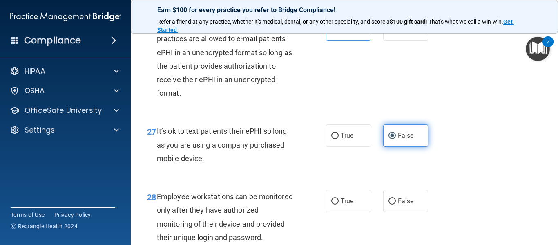
scroll to position [2195, 0]
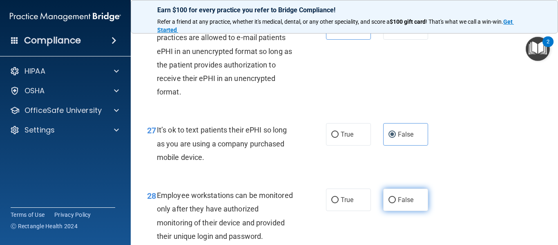
click at [402, 211] on label "False" at bounding box center [405, 199] width 45 height 22
click at [396, 203] on input "False" at bounding box center [392, 200] width 7 height 6
radio input "true"
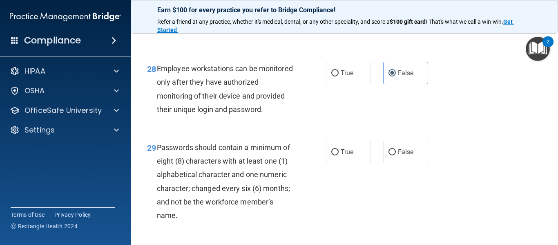
scroll to position [2324, 0]
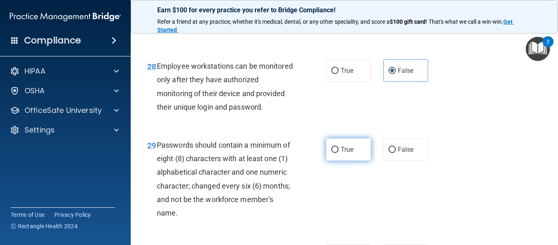
click at [356, 161] on label "True" at bounding box center [348, 149] width 45 height 22
click at [339, 153] on input "True" at bounding box center [334, 150] width 7 height 6
radio input "true"
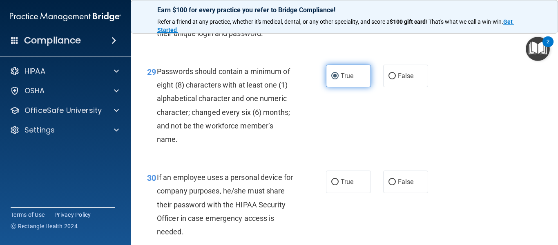
scroll to position [2397, 0]
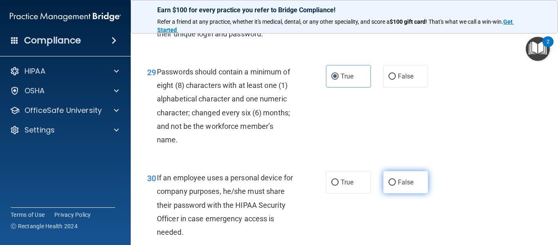
click at [394, 193] on label "False" at bounding box center [405, 182] width 45 height 22
click at [394, 186] on input "False" at bounding box center [392, 182] width 7 height 6
radio input "true"
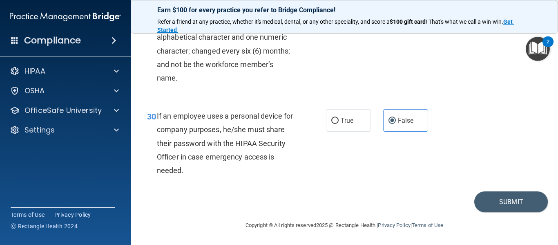
scroll to position [2485, 0]
click at [499, 199] on button "Submit" at bounding box center [512, 201] width 74 height 21
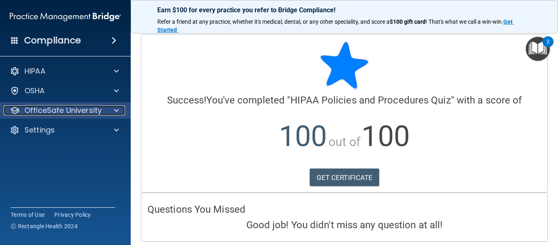
click at [111, 107] on div at bounding box center [115, 110] width 20 height 10
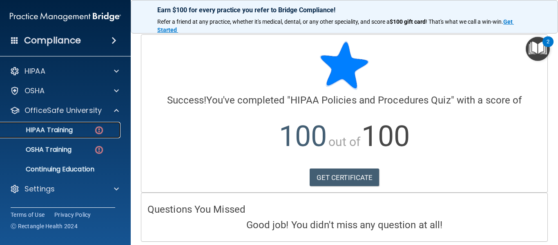
click at [92, 129] on div "HIPAA Training" at bounding box center [61, 130] width 112 height 8
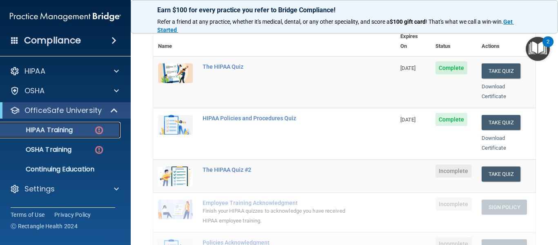
scroll to position [105, 0]
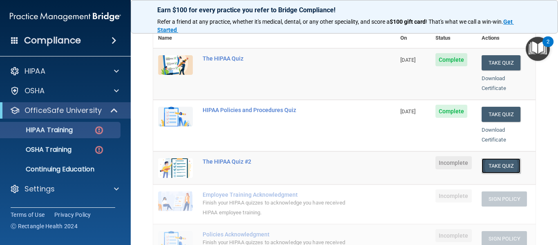
click at [499, 162] on button "Take Quiz" at bounding box center [501, 165] width 39 height 15
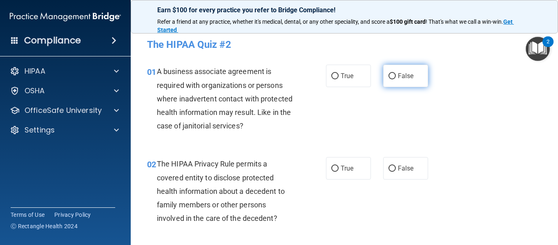
click at [400, 79] on span "False" at bounding box center [406, 76] width 16 height 8
click at [396, 79] on input "False" at bounding box center [392, 76] width 7 height 6
radio input "true"
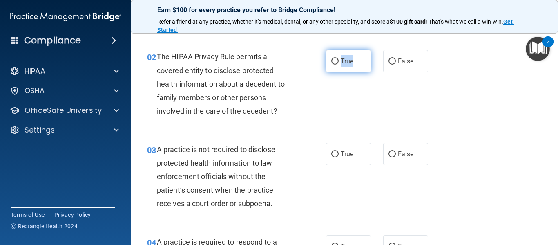
drag, startPoint x: 336, startPoint y: 53, endPoint x: 353, endPoint y: 56, distance: 17.1
click at [353, 56] on label "True" at bounding box center [348, 61] width 45 height 22
click at [339, 58] on input "True" at bounding box center [334, 61] width 7 height 6
radio input "true"
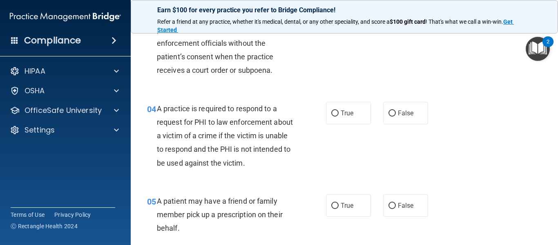
scroll to position [193, 0]
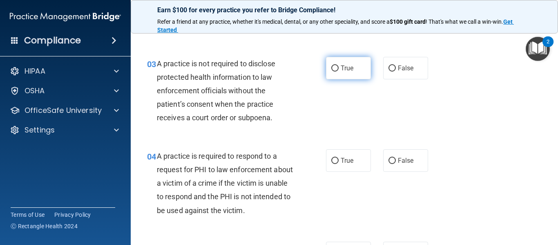
click at [334, 69] on input "True" at bounding box center [334, 68] width 7 height 6
radio input "true"
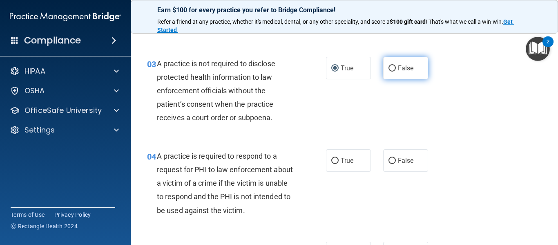
click at [383, 66] on label "False" at bounding box center [405, 68] width 45 height 22
click at [389, 66] on input "False" at bounding box center [392, 68] width 7 height 6
radio input "true"
radio input "false"
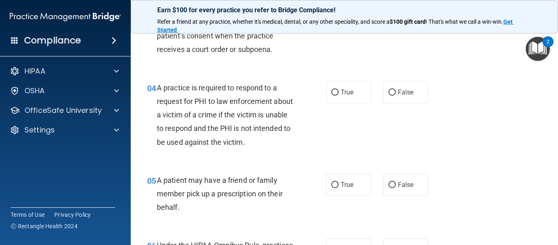
scroll to position [261, 0]
click at [352, 100] on label "True" at bounding box center [348, 92] width 45 height 22
click at [339, 96] on input "True" at bounding box center [334, 93] width 7 height 6
radio input "true"
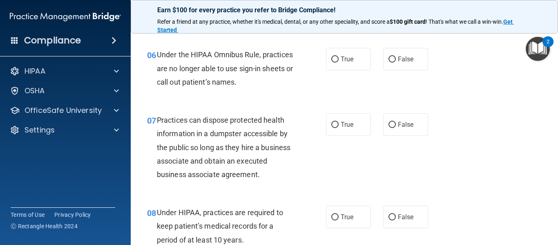
scroll to position [471, 0]
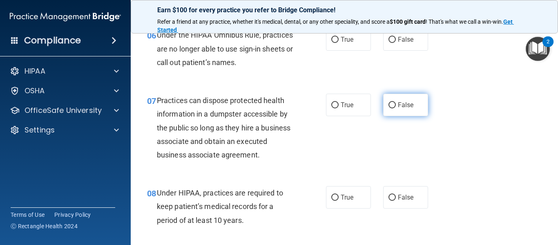
click at [400, 101] on span "False" at bounding box center [406, 105] width 16 height 8
click at [396, 102] on input "False" at bounding box center [392, 105] width 7 height 6
radio input "true"
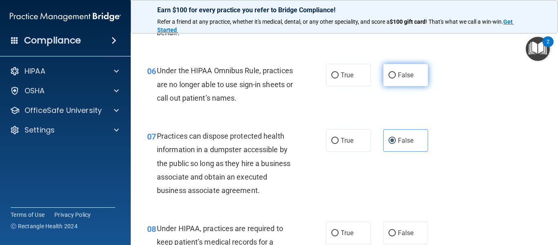
click at [405, 69] on label "False" at bounding box center [405, 75] width 45 height 22
click at [396, 72] on input "False" at bounding box center [392, 75] width 7 height 6
radio input "true"
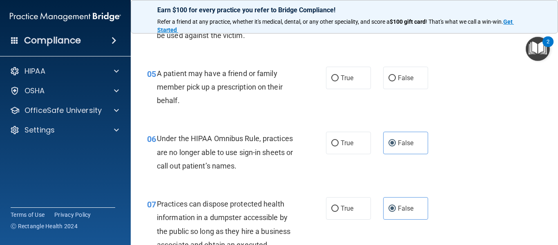
scroll to position [362, 0]
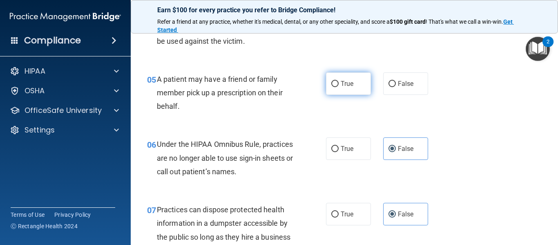
click at [352, 89] on label "True" at bounding box center [348, 83] width 45 height 22
click at [339, 87] on input "True" at bounding box center [334, 84] width 7 height 6
radio input "true"
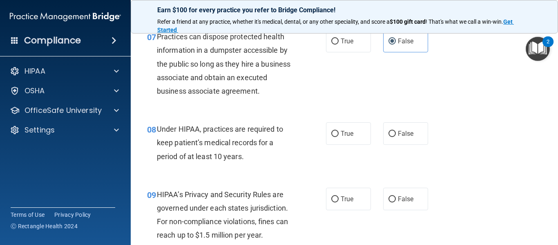
scroll to position [535, 0]
click at [404, 134] on span "False" at bounding box center [406, 133] width 16 height 8
click at [396, 134] on input "False" at bounding box center [392, 133] width 7 height 6
radio input "true"
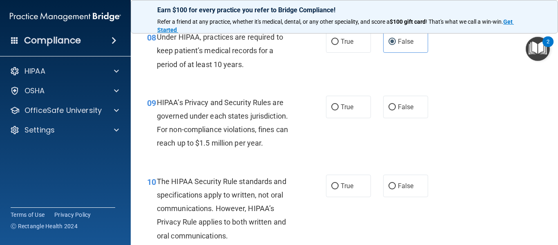
scroll to position [629, 0]
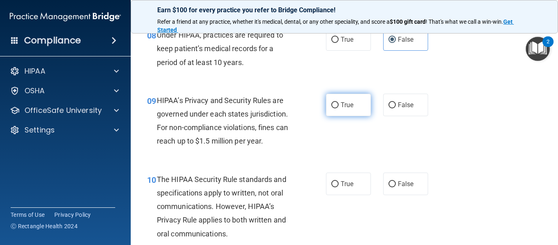
click at [343, 114] on label "True" at bounding box center [348, 105] width 45 height 22
click at [339, 108] on input "True" at bounding box center [334, 105] width 7 height 6
radio input "true"
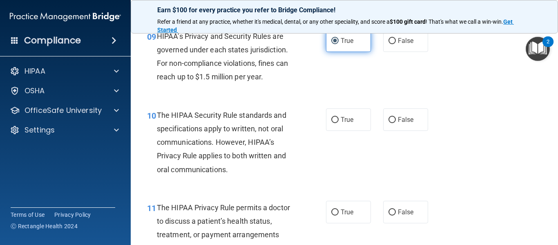
scroll to position [697, 0]
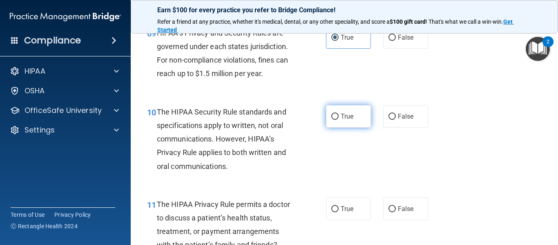
click at [346, 121] on label "True" at bounding box center [348, 116] width 45 height 22
click at [339, 120] on input "True" at bounding box center [334, 117] width 7 height 6
radio input "true"
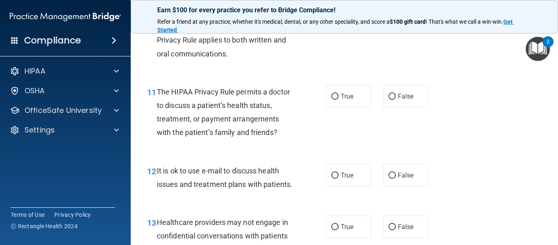
scroll to position [809, 0]
click at [385, 101] on label "False" at bounding box center [405, 96] width 45 height 22
click at [389, 99] on input "False" at bounding box center [392, 96] width 7 height 6
radio input "true"
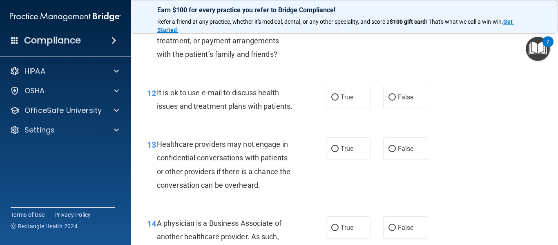
scroll to position [887, 0]
click at [341, 96] on span "True" at bounding box center [347, 97] width 13 height 8
click at [339, 96] on input "True" at bounding box center [334, 97] width 7 height 6
radio input "true"
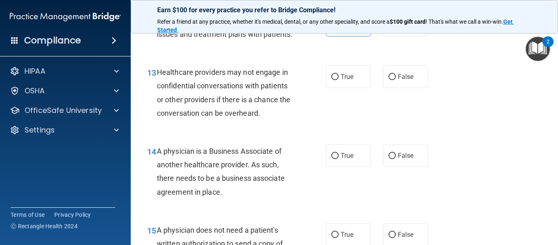
scroll to position [959, 0]
click at [341, 80] on span "True" at bounding box center [347, 76] width 13 height 8
click at [339, 80] on input "True" at bounding box center [334, 77] width 7 height 6
radio input "true"
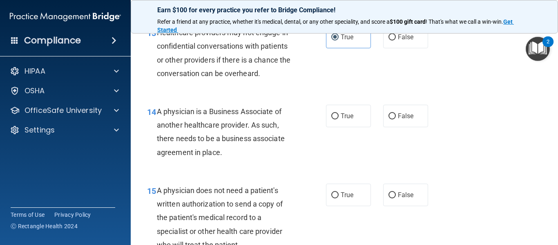
scroll to position [999, 0]
click at [340, 127] on label "True" at bounding box center [348, 115] width 45 height 22
click at [339, 119] on input "True" at bounding box center [334, 116] width 7 height 6
radio input "true"
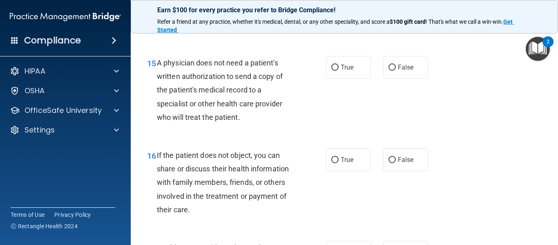
scroll to position [1138, 0]
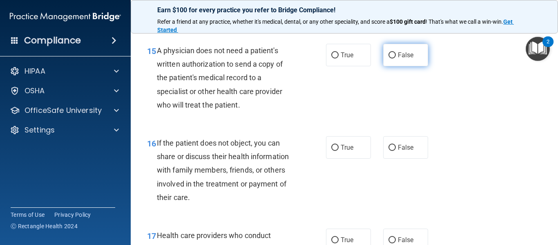
click at [392, 65] on label "False" at bounding box center [405, 55] width 45 height 22
click at [392, 58] on input "False" at bounding box center [392, 55] width 7 height 6
radio input "true"
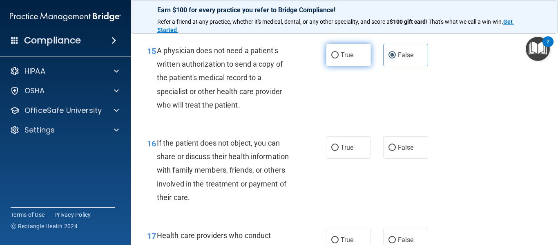
click at [351, 66] on label "True" at bounding box center [348, 55] width 45 height 22
click at [339, 58] on input "True" at bounding box center [334, 55] width 7 height 6
radio input "true"
radio input "false"
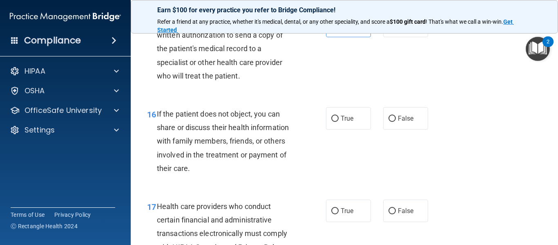
scroll to position [1174, 0]
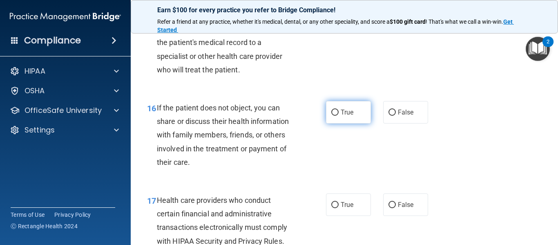
click at [356, 123] on label "True" at bounding box center [348, 112] width 45 height 22
click at [339, 116] on input "True" at bounding box center [334, 113] width 7 height 6
radio input "true"
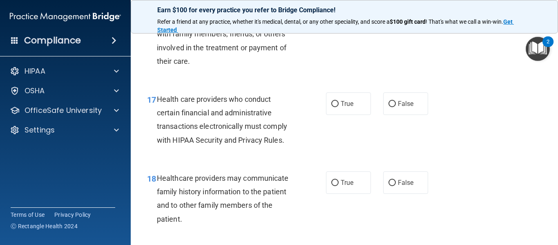
scroll to position [1282, 0]
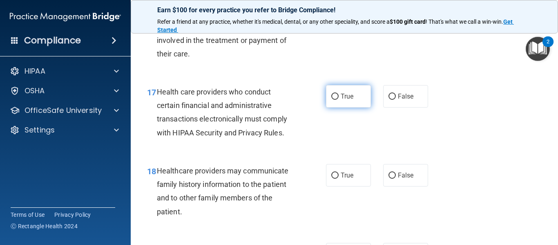
click at [352, 108] on label "True" at bounding box center [348, 96] width 45 height 22
click at [339, 100] on input "True" at bounding box center [334, 97] width 7 height 6
radio input "true"
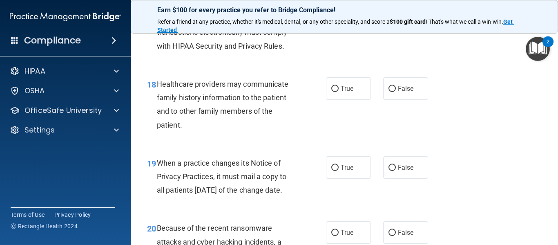
scroll to position [1369, 0]
click at [393, 99] on label "False" at bounding box center [405, 88] width 45 height 22
click at [393, 92] on input "False" at bounding box center [392, 88] width 7 height 6
radio input "true"
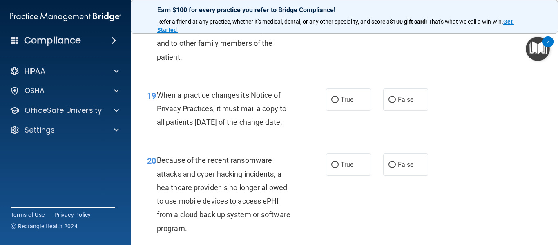
scroll to position [1449, 0]
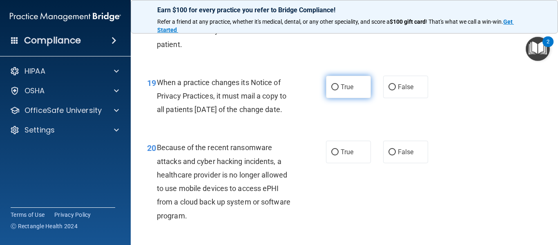
click at [347, 91] on span "True" at bounding box center [347, 87] width 13 height 8
click at [339, 90] on input "True" at bounding box center [334, 87] width 7 height 6
radio input "true"
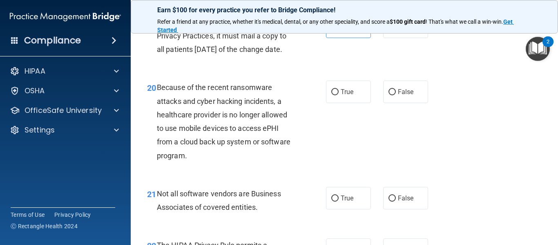
scroll to position [1512, 0]
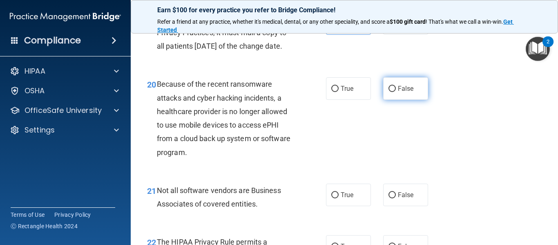
click at [393, 100] on label "False" at bounding box center [405, 88] width 45 height 22
click at [393, 92] on input "False" at bounding box center [392, 89] width 7 height 6
radio input "true"
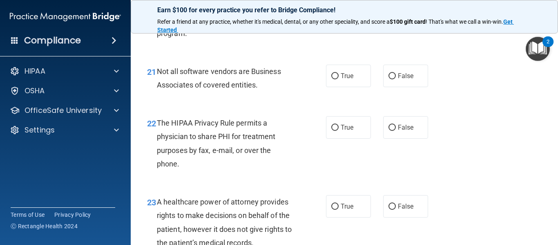
scroll to position [1632, 0]
click at [359, 87] on label "True" at bounding box center [348, 75] width 45 height 22
click at [339, 79] on input "True" at bounding box center [334, 76] width 7 height 6
radio input "true"
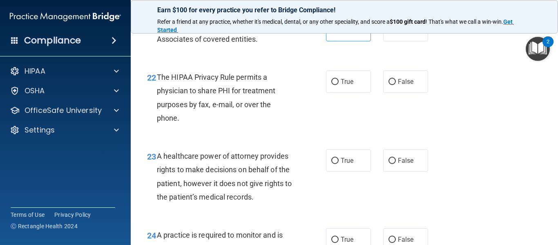
scroll to position [1677, 0]
click at [349, 85] on span "True" at bounding box center [347, 81] width 13 height 8
click at [339, 85] on input "True" at bounding box center [334, 81] width 7 height 6
radio input "true"
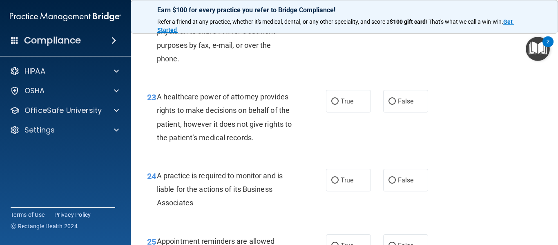
scroll to position [1737, 0]
click at [355, 112] on label "True" at bounding box center [348, 101] width 45 height 22
click at [339, 104] on input "True" at bounding box center [334, 101] width 7 height 6
radio input "true"
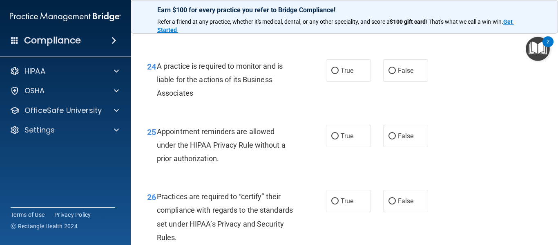
scroll to position [1845, 0]
click at [392, 74] on input "False" at bounding box center [392, 71] width 7 height 6
radio input "true"
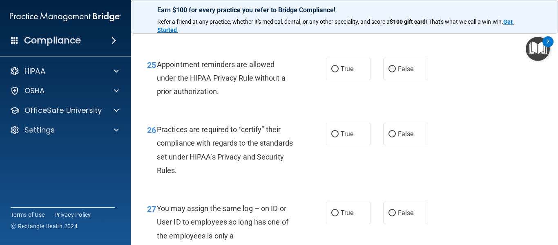
scroll to position [1913, 0]
click at [330, 81] on label "True" at bounding box center [348, 69] width 45 height 22
click at [331, 73] on input "True" at bounding box center [334, 70] width 7 height 6
radio input "true"
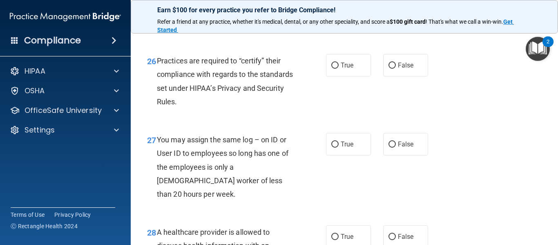
scroll to position [1982, 0]
click at [334, 69] on input "True" at bounding box center [334, 66] width 7 height 6
radio input "true"
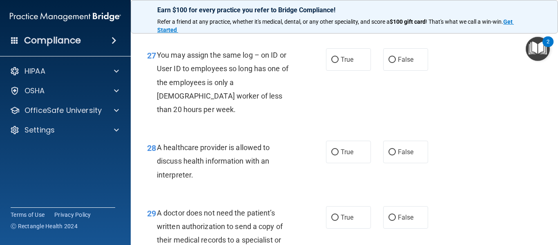
scroll to position [2066, 0]
click at [399, 71] on label "False" at bounding box center [405, 60] width 45 height 22
click at [396, 63] on input "False" at bounding box center [392, 60] width 7 height 6
radio input "true"
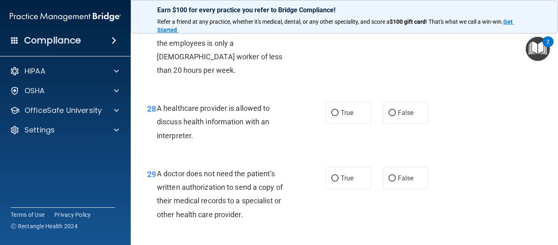
scroll to position [2116, 0]
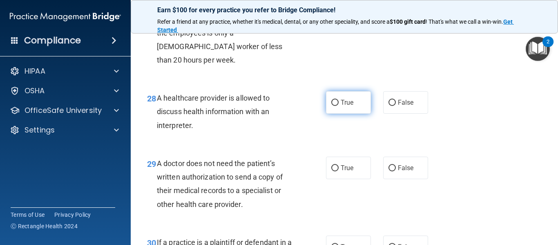
click at [356, 114] on label "True" at bounding box center [348, 102] width 45 height 22
click at [339, 106] on input "True" at bounding box center [334, 103] width 7 height 6
radio input "true"
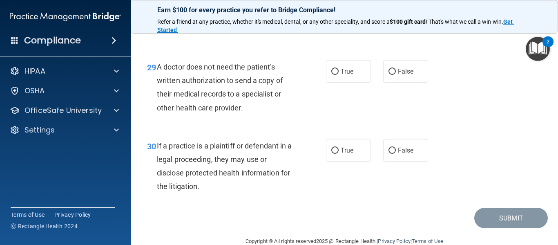
scroll to position [2212, 0]
click at [350, 76] on span "True" at bounding box center [347, 72] width 13 height 8
click at [339, 75] on input "True" at bounding box center [334, 72] width 7 height 6
radio input "true"
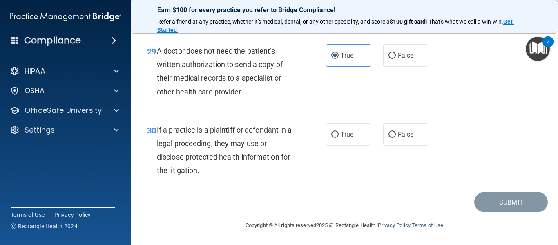
scroll to position [2241, 0]
click at [349, 139] on label "True" at bounding box center [348, 134] width 45 height 22
click at [339, 138] on input "True" at bounding box center [334, 135] width 7 height 6
radio input "true"
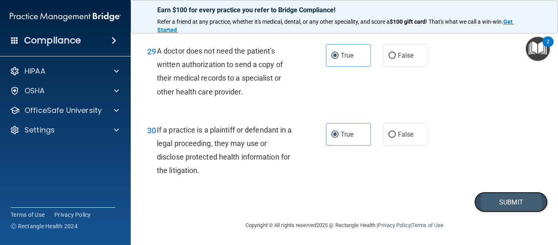
click at [498, 201] on button "Submit" at bounding box center [512, 202] width 74 height 21
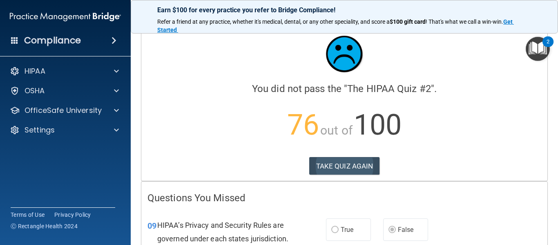
scroll to position [9, 0]
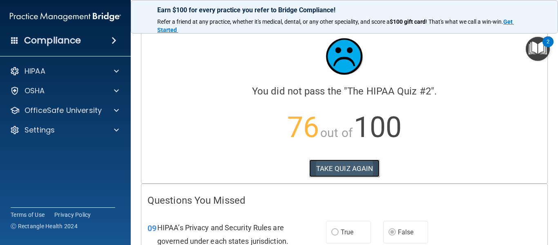
click at [354, 171] on button "TAKE QUIZ AGAIN" at bounding box center [344, 168] width 71 height 18
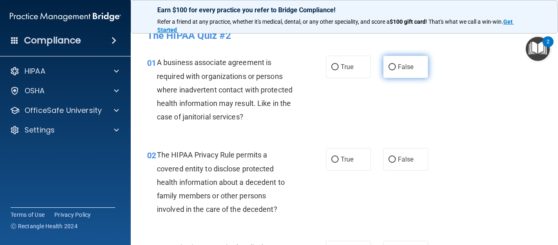
click at [398, 63] on span "False" at bounding box center [406, 67] width 16 height 8
click at [395, 64] on input "False" at bounding box center [392, 67] width 7 height 6
radio input "true"
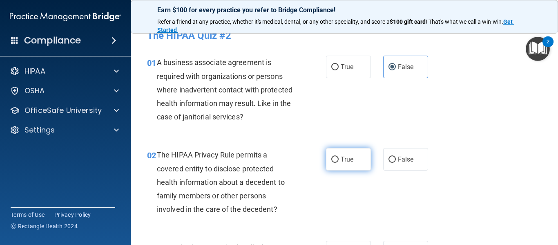
click at [343, 161] on span "True" at bounding box center [347, 159] width 13 height 8
click at [339, 161] on input "True" at bounding box center [334, 160] width 7 height 6
radio input "true"
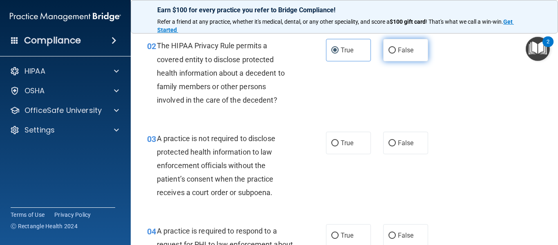
scroll to position [119, 0]
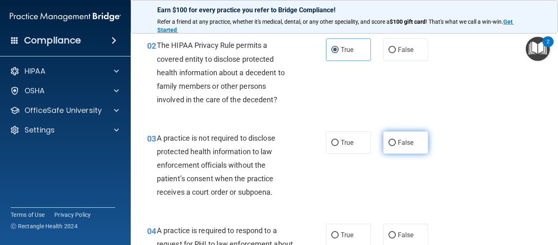
click at [407, 143] on span "False" at bounding box center [406, 143] width 16 height 8
click at [396, 143] on input "False" at bounding box center [392, 143] width 7 height 6
radio input "true"
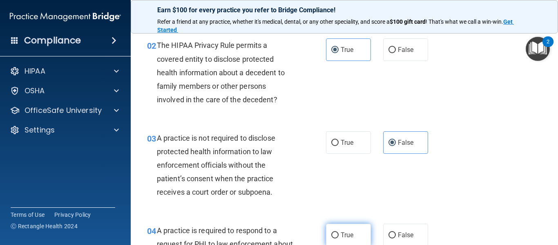
click at [347, 235] on span "True" at bounding box center [347, 235] width 13 height 8
click at [339, 235] on input "True" at bounding box center [334, 235] width 7 height 6
radio input "true"
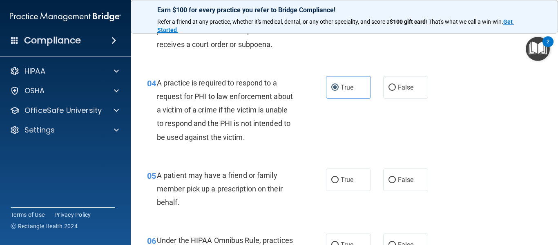
scroll to position [267, 0]
click at [356, 184] on label "True" at bounding box center [348, 179] width 45 height 22
click at [339, 183] on input "True" at bounding box center [334, 180] width 7 height 6
radio input "true"
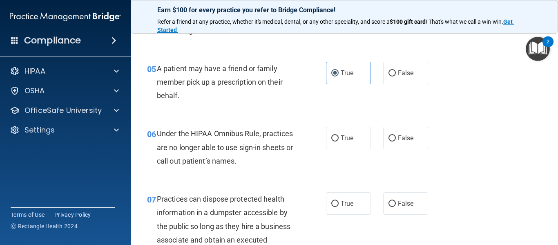
scroll to position [378, 0]
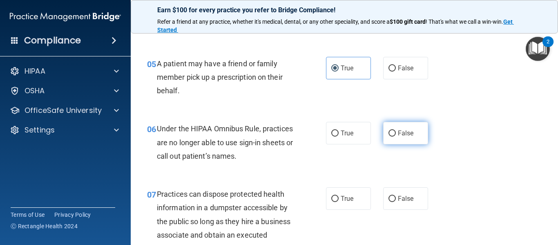
click at [398, 131] on span "False" at bounding box center [406, 133] width 16 height 8
click at [396, 131] on input "False" at bounding box center [392, 133] width 7 height 6
radio input "true"
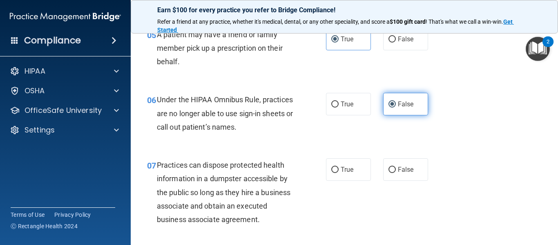
scroll to position [413, 0]
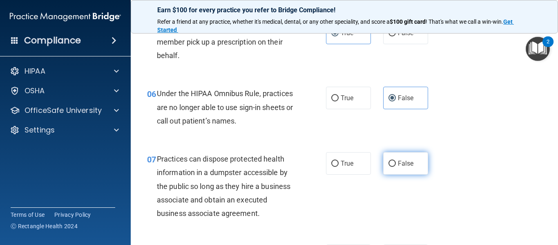
click at [395, 169] on label "False" at bounding box center [405, 163] width 45 height 22
click at [395, 167] on input "False" at bounding box center [392, 164] width 7 height 6
radio input "true"
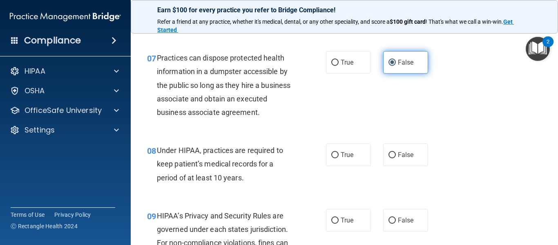
scroll to position [513, 0]
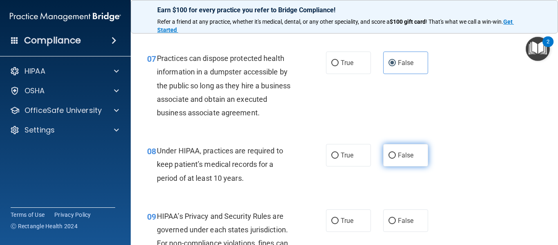
click at [395, 166] on label "False" at bounding box center [405, 155] width 45 height 22
click at [395, 159] on input "False" at bounding box center [392, 155] width 7 height 6
radio input "true"
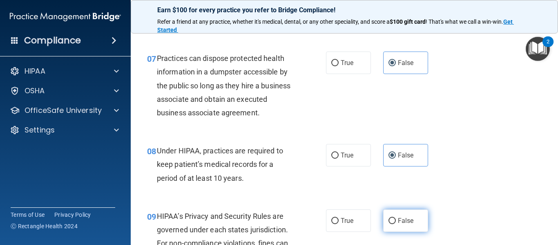
click at [404, 215] on label "False" at bounding box center [405, 220] width 45 height 22
click at [396, 218] on input "False" at bounding box center [392, 221] width 7 height 6
radio input "true"
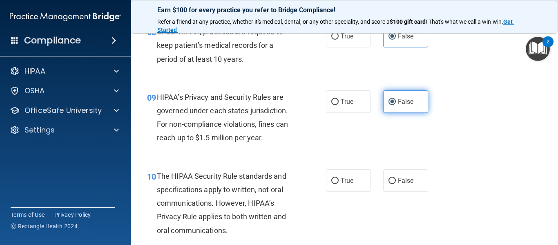
scroll to position [636, 0]
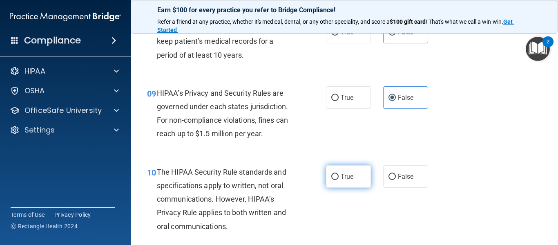
click at [360, 174] on label "True" at bounding box center [348, 176] width 45 height 22
click at [339, 174] on input "True" at bounding box center [334, 177] width 7 height 6
radio input "true"
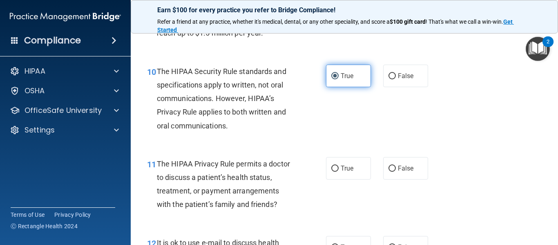
scroll to position [737, 0]
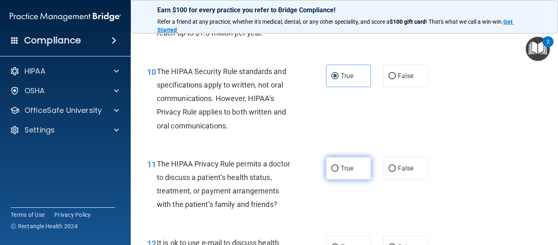
click at [354, 172] on label "True" at bounding box center [348, 168] width 45 height 22
click at [339, 172] on input "True" at bounding box center [334, 169] width 7 height 6
radio input "true"
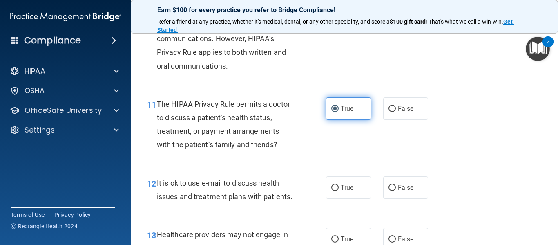
scroll to position [796, 0]
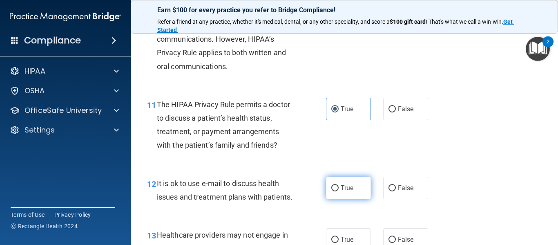
click at [351, 184] on span "True" at bounding box center [347, 188] width 13 height 8
click at [339, 185] on input "True" at bounding box center [334, 188] width 7 height 6
radio input "true"
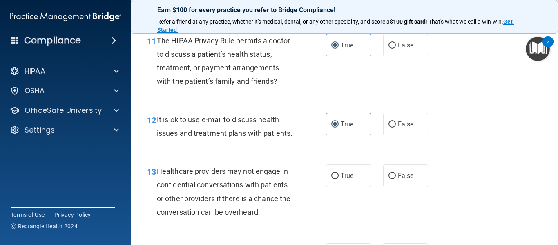
scroll to position [884, 0]
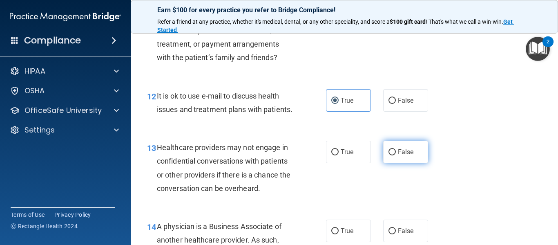
click at [399, 163] on label "False" at bounding box center [405, 152] width 45 height 22
click at [396, 155] on input "False" at bounding box center [392, 152] width 7 height 6
radio input "true"
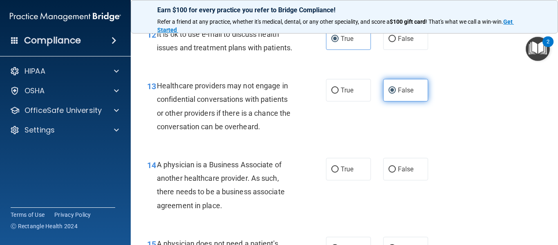
scroll to position [947, 0]
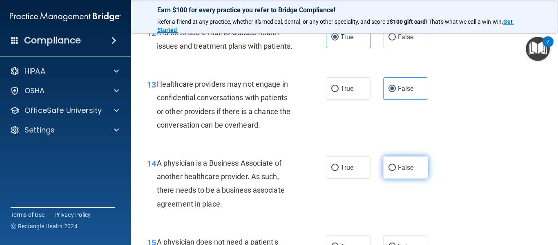
click at [406, 179] on label "False" at bounding box center [405, 167] width 45 height 22
click at [396, 171] on input "False" at bounding box center [392, 168] width 7 height 6
radio input "true"
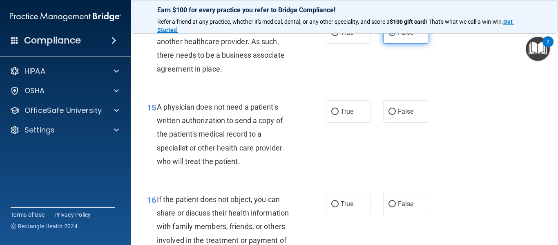
scroll to position [1082, 0]
click at [354, 123] on label "True" at bounding box center [348, 112] width 45 height 22
click at [339, 115] on input "True" at bounding box center [334, 112] width 7 height 6
radio input "true"
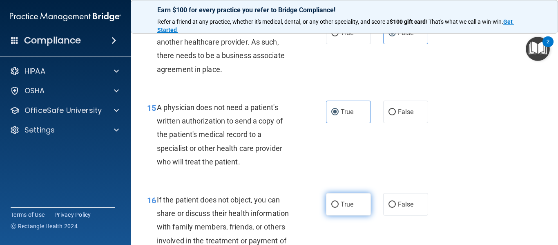
click at [345, 208] on span "True" at bounding box center [347, 204] width 13 height 8
click at [339, 208] on input "True" at bounding box center [334, 205] width 7 height 6
radio input "true"
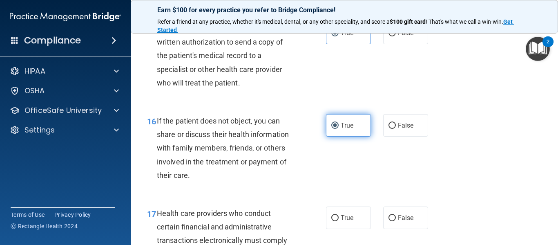
scroll to position [1192, 0]
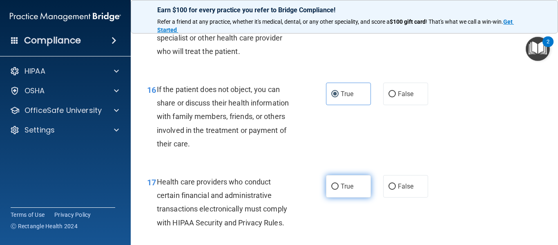
click at [343, 190] on span "True" at bounding box center [347, 186] width 13 height 8
click at [339, 190] on input "True" at bounding box center [334, 187] width 7 height 6
radio input "true"
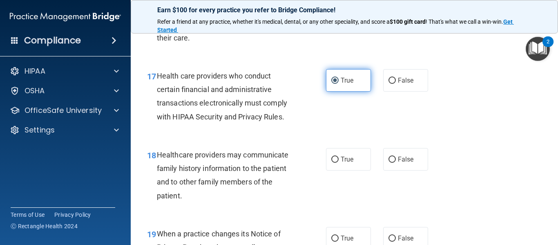
scroll to position [1298, 0]
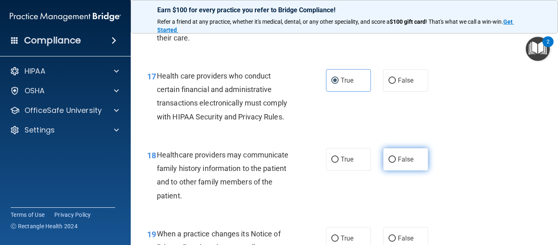
click at [391, 170] on label "False" at bounding box center [405, 159] width 45 height 22
click at [391, 163] on input "False" at bounding box center [392, 160] width 7 height 6
radio input "true"
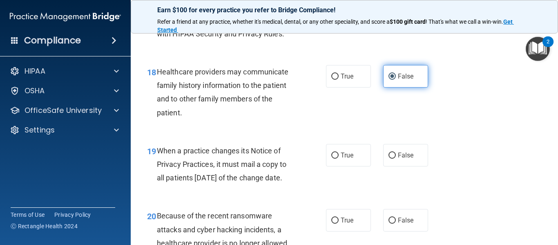
scroll to position [1388, 0]
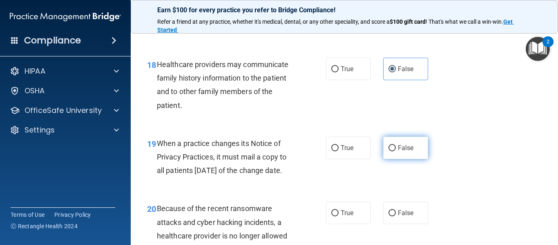
click at [398, 152] on span "False" at bounding box center [406, 148] width 16 height 8
click at [396, 151] on input "False" at bounding box center [392, 148] width 7 height 6
radio input "true"
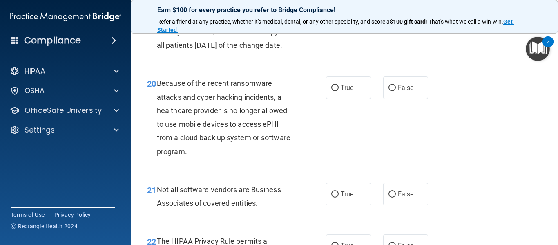
scroll to position [1540, 0]
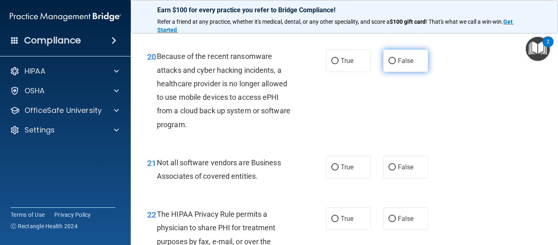
click at [408, 72] on label "False" at bounding box center [405, 60] width 45 height 22
click at [396, 64] on input "False" at bounding box center [392, 61] width 7 height 6
radio input "true"
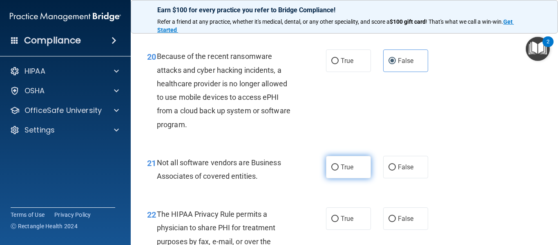
click at [351, 171] on span "True" at bounding box center [347, 167] width 13 height 8
click at [339, 170] on input "True" at bounding box center [334, 167] width 7 height 6
radio input "true"
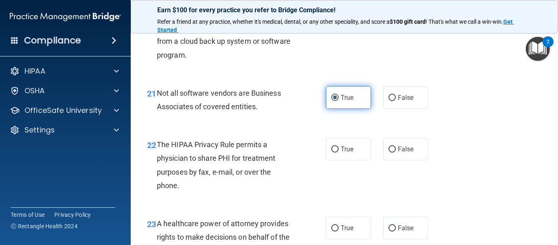
scroll to position [1611, 0]
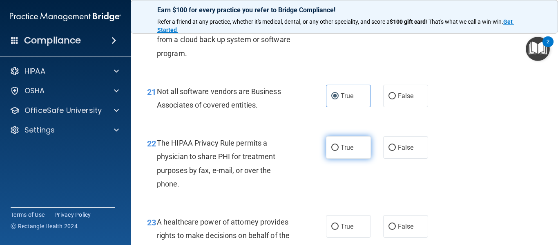
click at [349, 159] on label "True" at bounding box center [348, 147] width 45 height 22
click at [339, 151] on input "True" at bounding box center [334, 148] width 7 height 6
radio input "true"
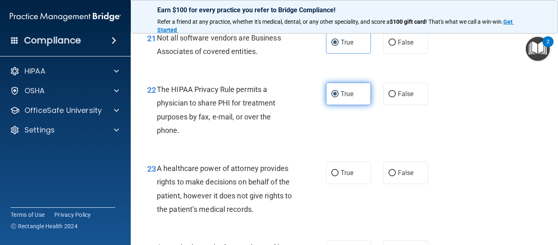
scroll to position [1666, 0]
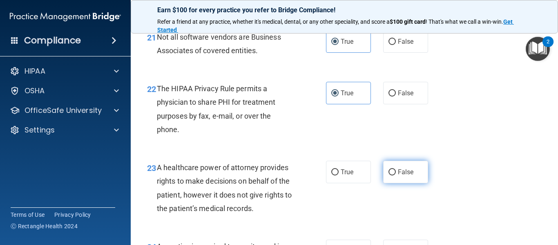
click at [385, 183] on label "False" at bounding box center [405, 172] width 45 height 22
click at [389, 175] on input "False" at bounding box center [392, 172] width 7 height 6
radio input "true"
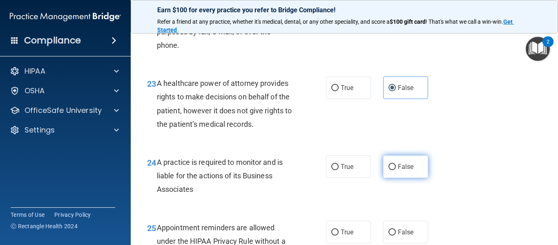
click at [393, 178] on label "False" at bounding box center [405, 166] width 45 height 22
click at [393, 170] on input "False" at bounding box center [392, 167] width 7 height 6
radio input "true"
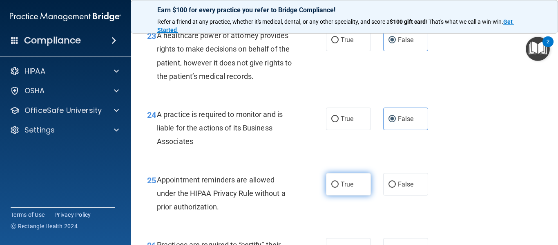
click at [355, 195] on label "True" at bounding box center [348, 184] width 45 height 22
click at [339, 188] on input "True" at bounding box center [334, 184] width 7 height 6
radio input "true"
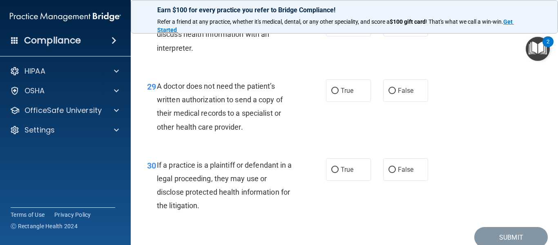
scroll to position [2242, 0]
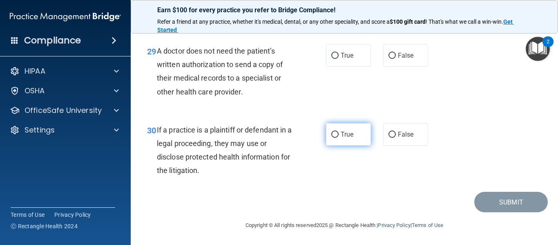
click at [349, 134] on span "True" at bounding box center [347, 134] width 13 height 8
click at [339, 134] on input "True" at bounding box center [334, 135] width 7 height 6
radio input "true"
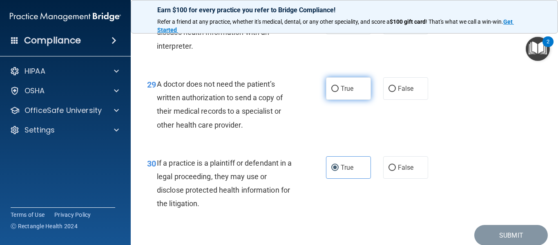
click at [348, 92] on span "True" at bounding box center [347, 89] width 13 height 8
click at [339, 92] on input "True" at bounding box center [334, 89] width 7 height 6
radio input "true"
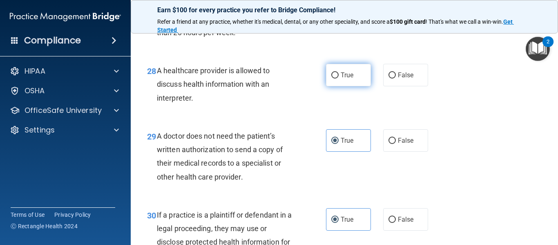
click at [348, 79] on span "True" at bounding box center [347, 75] width 13 height 8
click at [339, 78] on input "True" at bounding box center [334, 75] width 7 height 6
radio input "true"
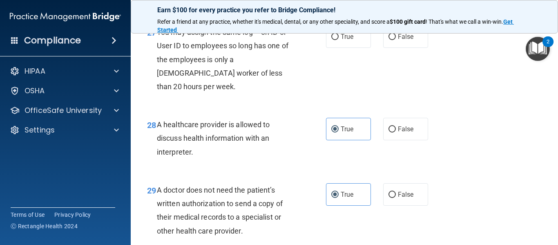
scroll to position [2090, 0]
click at [394, 47] on label "False" at bounding box center [405, 36] width 45 height 22
click at [394, 40] on input "False" at bounding box center [392, 37] width 7 height 6
radio input "true"
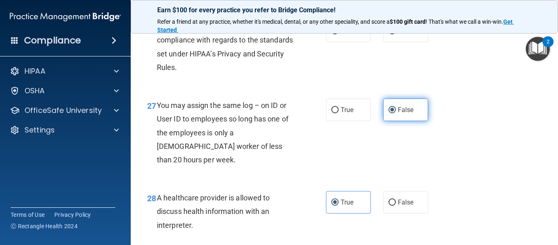
scroll to position [2016, 0]
click at [397, 43] on label "False" at bounding box center [405, 31] width 45 height 22
click at [396, 35] on input "False" at bounding box center [392, 32] width 7 height 6
radio input "true"
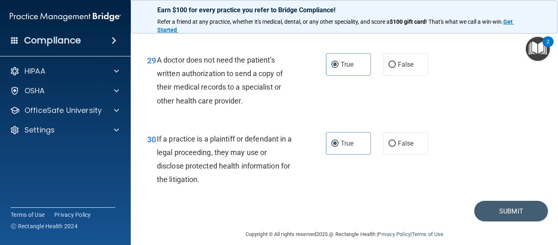
scroll to position [2224, 0]
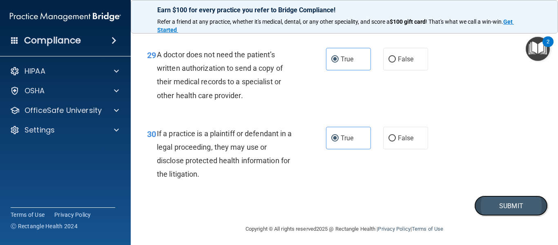
click at [495, 211] on button "Submit" at bounding box center [512, 205] width 74 height 21
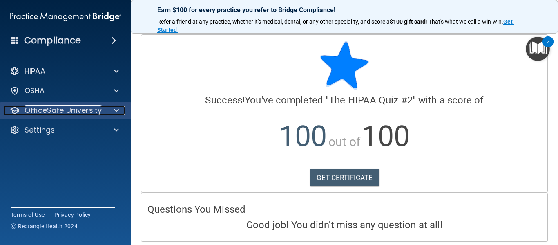
click at [104, 110] on div "OfficeSafe University" at bounding box center [54, 110] width 101 height 10
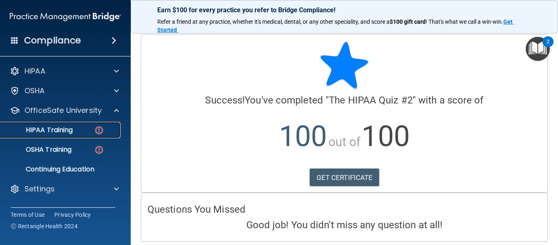
click at [89, 122] on link "HIPAA Training" at bounding box center [56, 130] width 129 height 16
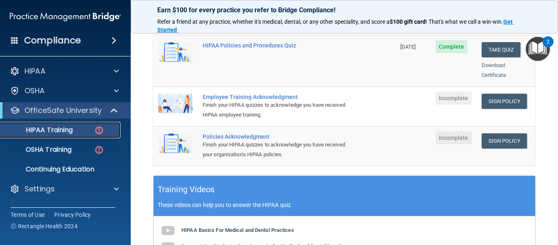
scroll to position [222, 0]
click at [482, 94] on link "Sign Policy" at bounding box center [504, 101] width 45 height 15
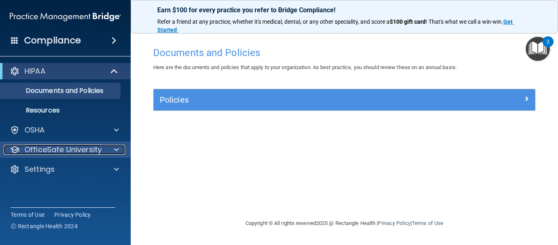
click at [85, 150] on p "OfficeSafe University" at bounding box center [63, 150] width 77 height 10
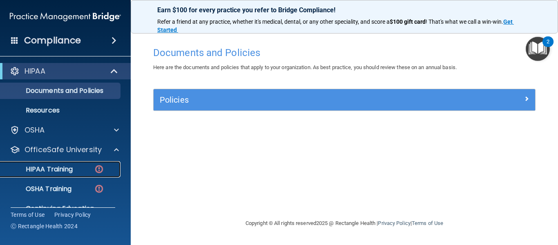
click at [73, 173] on link "HIPAA Training" at bounding box center [56, 169] width 129 height 16
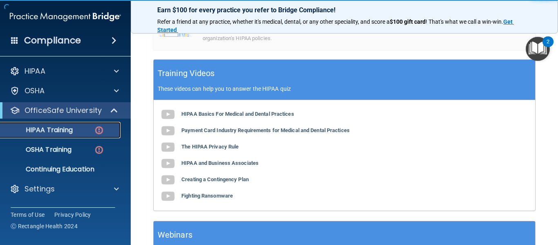
scroll to position [283, 0]
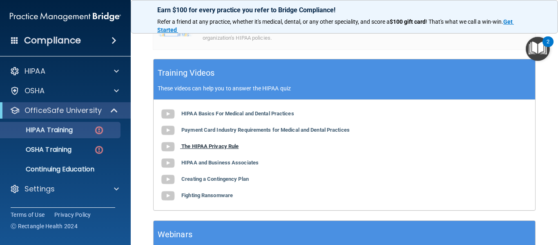
click at [232, 147] on b "The HIPAA Privacy Rule" at bounding box center [209, 146] width 57 height 6
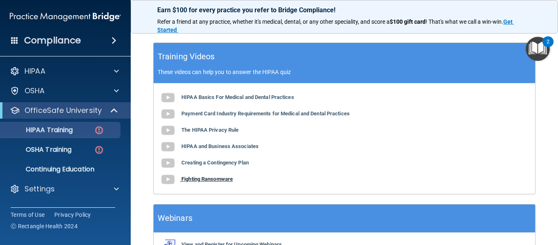
scroll to position [300, 0]
click at [237, 96] on b "HIPAA Basics For Medical and Dental Practices" at bounding box center [237, 97] width 113 height 6
click at [249, 111] on b "Payment Card Industry Requirements for Medical and Dental Practices" at bounding box center [265, 113] width 168 height 6
click at [238, 97] on b "HIPAA Basics For Medical and Dental Practices" at bounding box center [237, 97] width 113 height 6
click at [232, 145] on b "HIPAA and Business Associates" at bounding box center [219, 146] width 77 height 6
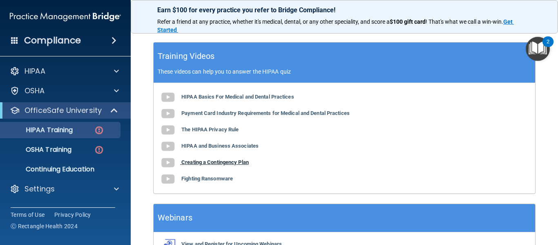
click at [202, 164] on b "Creating a Contingency Plan" at bounding box center [214, 162] width 67 height 6
click at [197, 180] on b "Fighting Ransomware" at bounding box center [207, 178] width 52 height 6
click at [224, 128] on b "The HIPAA Privacy Rule" at bounding box center [209, 129] width 57 height 6
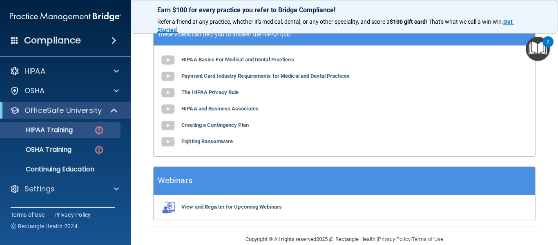
scroll to position [337, 0]
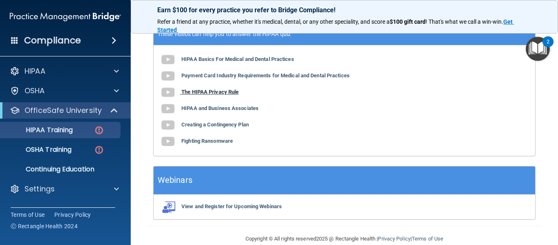
click at [226, 92] on b "The HIPAA Privacy Rule" at bounding box center [209, 92] width 57 height 6
click at [225, 123] on b "Creating a Contingency Plan" at bounding box center [214, 124] width 67 height 6
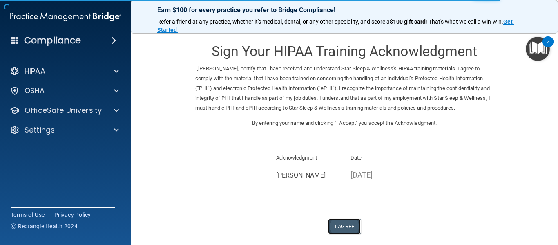
click at [349, 225] on button "I Agree" at bounding box center [344, 226] width 33 height 15
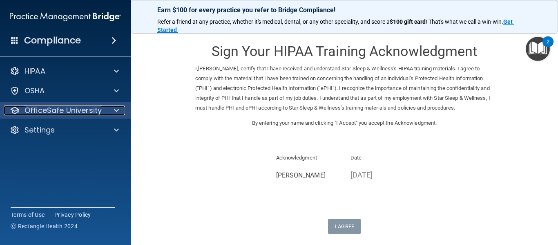
click at [104, 109] on div "OfficeSafe University" at bounding box center [54, 110] width 101 height 10
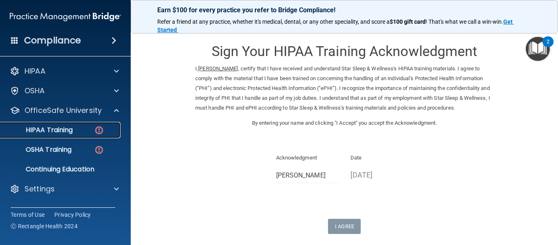
click at [90, 126] on div "HIPAA Training" at bounding box center [61, 130] width 112 height 8
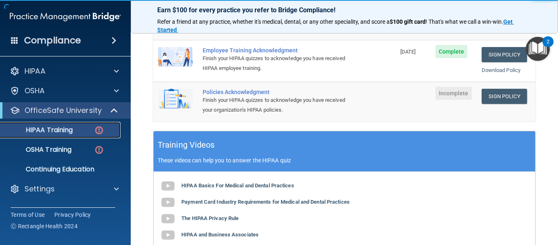
scroll to position [269, 0]
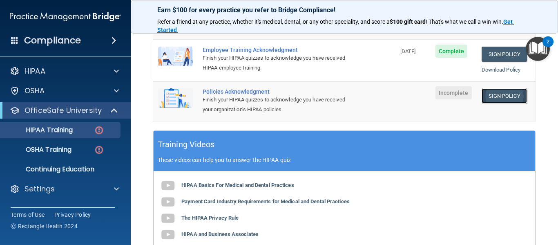
click at [488, 88] on link "Sign Policy" at bounding box center [504, 95] width 45 height 15
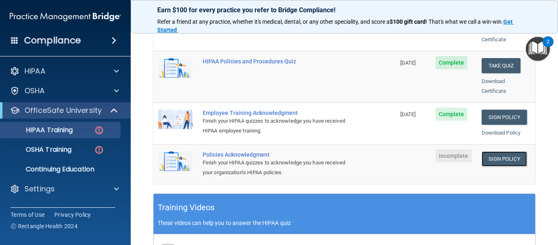
scroll to position [204, 0]
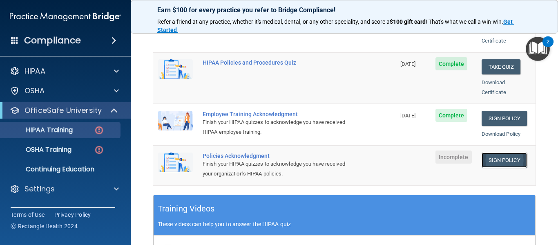
click at [482, 152] on link "Sign Policy" at bounding box center [504, 159] width 45 height 15
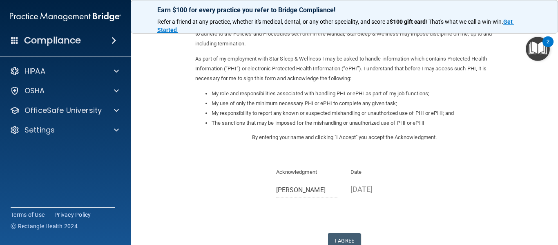
scroll to position [79, 0]
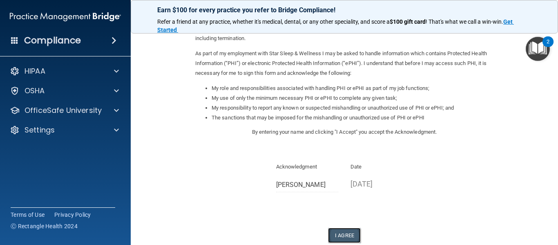
click at [344, 230] on button "I Agree" at bounding box center [344, 235] width 33 height 15
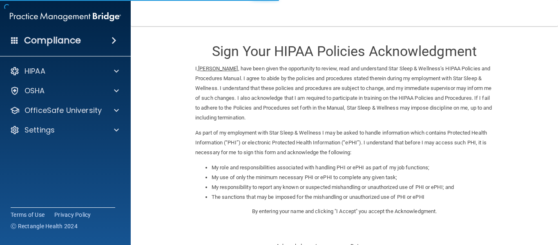
scroll to position [130, 0]
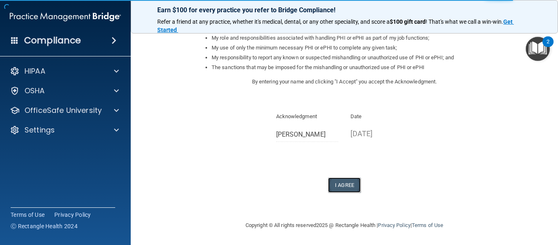
click at [349, 190] on button "I Agree" at bounding box center [344, 184] width 33 height 15
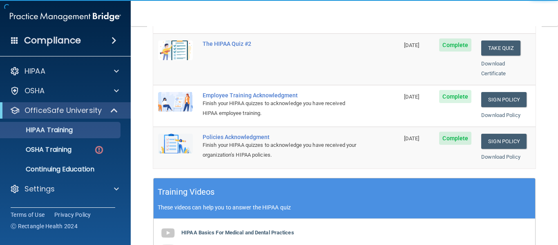
scroll to position [153, 0]
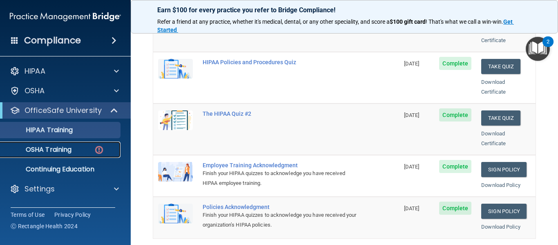
click at [70, 148] on p "OSHA Training" at bounding box center [38, 150] width 66 height 8
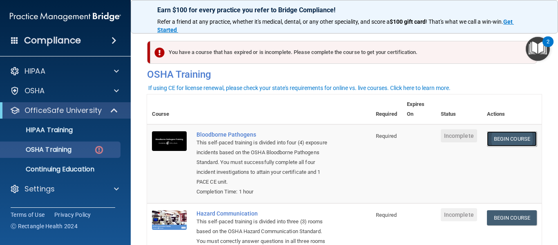
click at [507, 140] on link "Begin Course" at bounding box center [512, 138] width 50 height 15
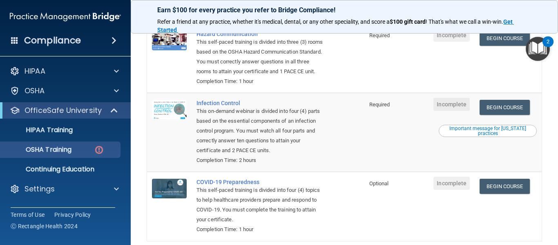
scroll to position [179, 0]
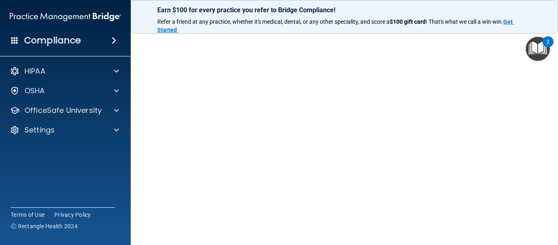
scroll to position [44, 0]
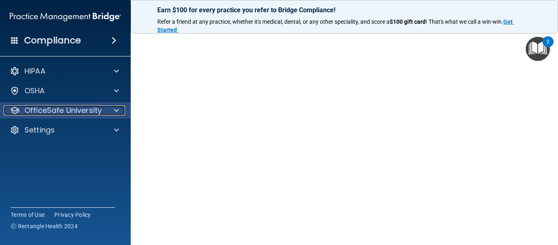
click at [99, 105] on p "OfficeSafe University" at bounding box center [63, 110] width 77 height 10
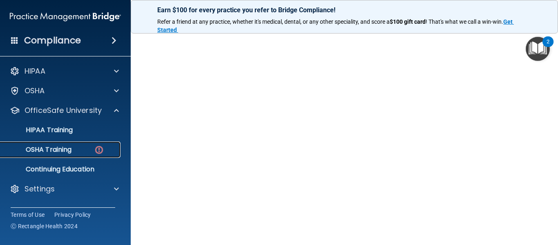
click at [90, 148] on div "OSHA Training" at bounding box center [61, 150] width 112 height 8
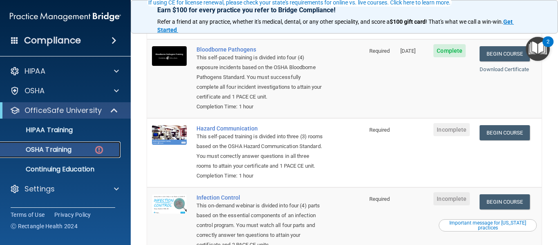
scroll to position [85, 0]
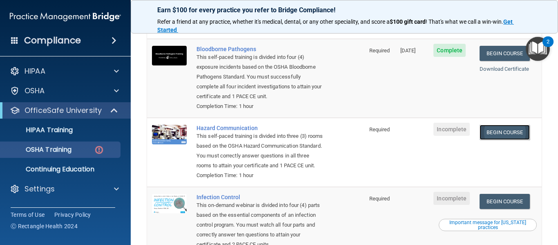
click at [509, 134] on link "Begin Course" at bounding box center [505, 132] width 50 height 15
click at [498, 134] on link "Begin Course" at bounding box center [505, 132] width 50 height 15
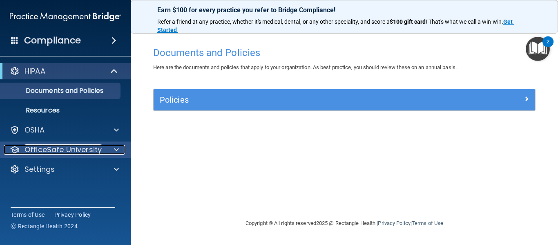
click at [81, 148] on p "OfficeSafe University" at bounding box center [63, 150] width 77 height 10
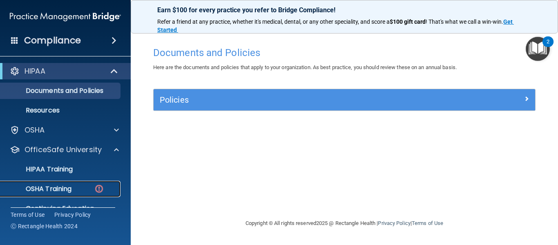
click at [81, 189] on div "OSHA Training" at bounding box center [61, 189] width 112 height 8
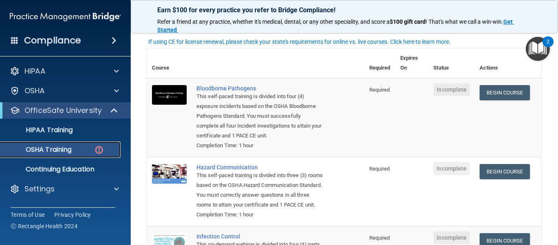
scroll to position [46, 0]
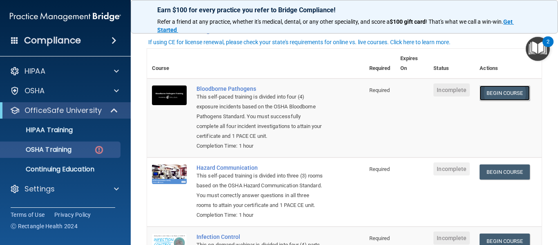
click at [488, 96] on link "Begin Course" at bounding box center [505, 92] width 50 height 15
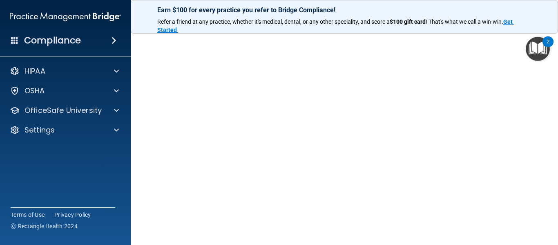
scroll to position [50, 0]
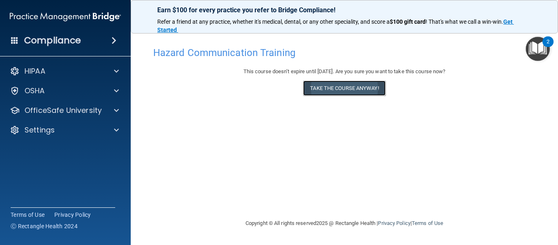
click at [334, 90] on button "Take the course anyway!" at bounding box center [344, 88] width 82 height 15
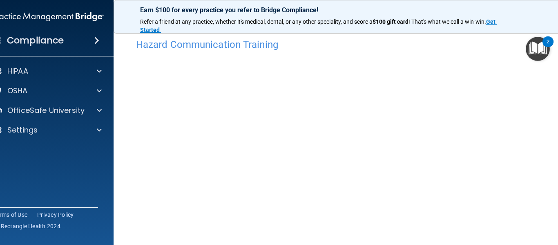
scroll to position [7, 0]
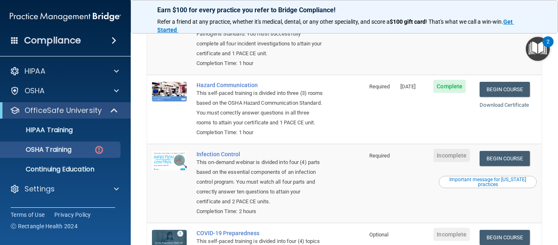
scroll to position [124, 0]
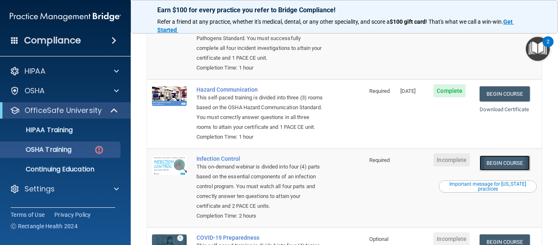
click at [504, 170] on link "Begin Course" at bounding box center [505, 162] width 50 height 15
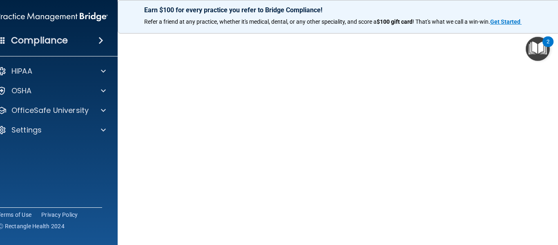
scroll to position [68, 0]
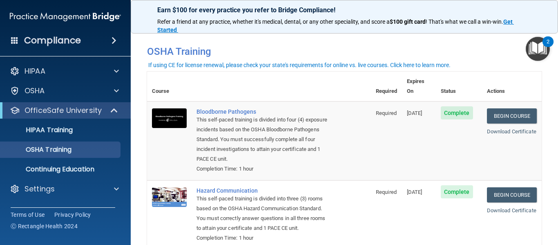
drag, startPoint x: 102, startPoint y: 39, endPoint x: 101, endPoint y: 9, distance: 29.9
click at [101, 9] on img at bounding box center [65, 17] width 111 height 16
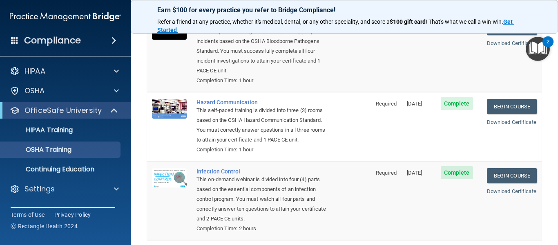
scroll to position [89, 0]
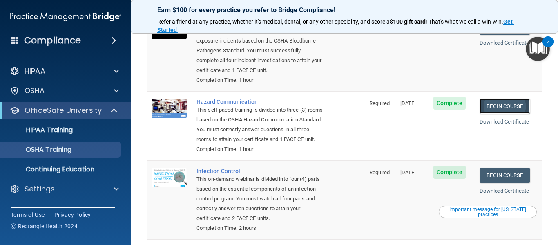
click at [500, 106] on link "Begin Course" at bounding box center [505, 106] width 50 height 15
click at [73, 46] on h4 "Compliance" at bounding box center [52, 40] width 57 height 11
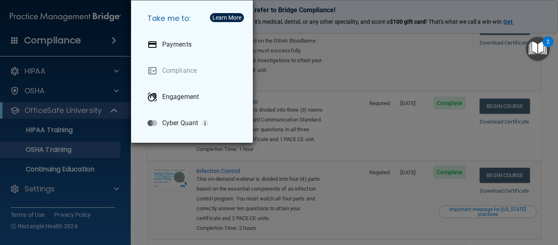
click at [311, 67] on div "Take me to: Payments Compliance Engagement Cyber Quant" at bounding box center [279, 122] width 558 height 245
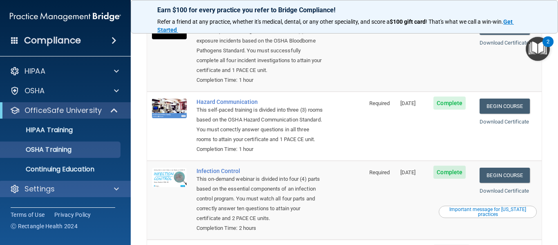
click at [85, 196] on div "Settings" at bounding box center [65, 189] width 131 height 16
click at [105, 190] on div at bounding box center [115, 189] width 20 height 10
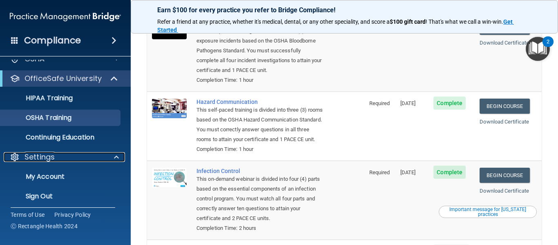
scroll to position [36, 0]
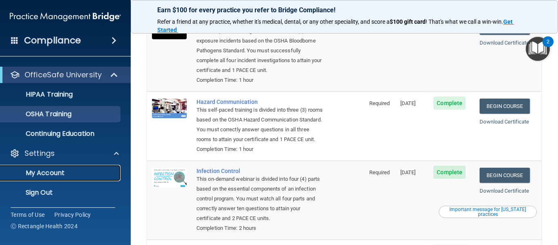
click at [64, 176] on p "My Account" at bounding box center [61, 173] width 112 height 8
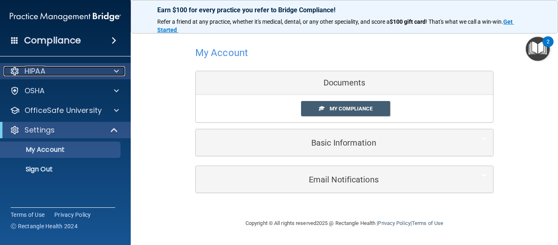
click at [39, 67] on p "HIPAA" at bounding box center [35, 71] width 21 height 10
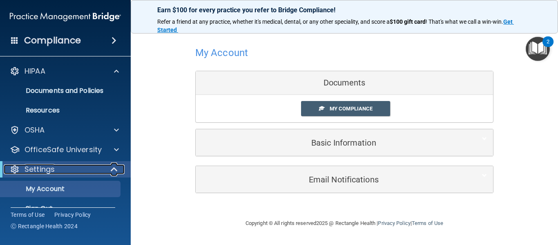
click at [115, 166] on span at bounding box center [115, 169] width 7 height 10
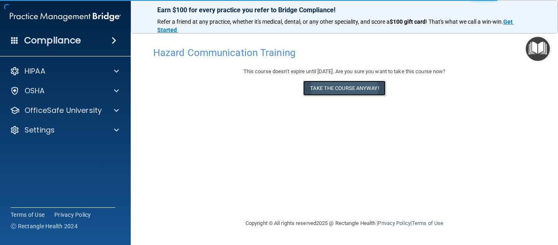
click at [367, 92] on button "Take the course anyway!" at bounding box center [344, 88] width 82 height 15
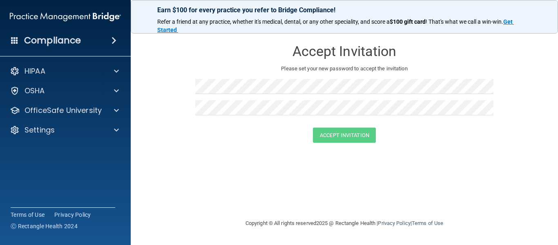
click at [215, 163] on div "Accept Invitation Please set your new password to accept the invitation Accept …" at bounding box center [344, 122] width 395 height 176
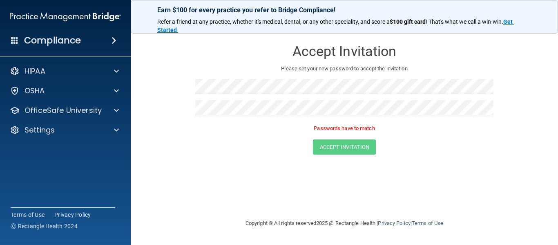
click at [212, 145] on div "Accept Invitation" at bounding box center [344, 146] width 407 height 15
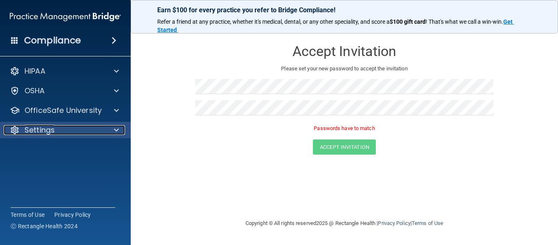
click at [108, 129] on div at bounding box center [115, 130] width 20 height 10
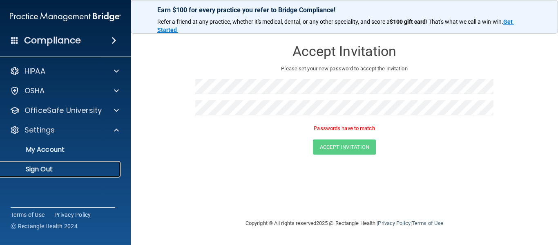
click at [94, 171] on p "Sign Out" at bounding box center [61, 169] width 112 height 8
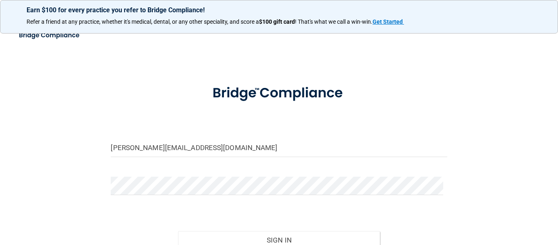
scroll to position [77, 0]
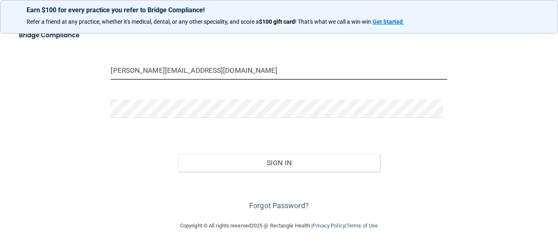
click at [255, 75] on input "[PERSON_NAME][EMAIL_ADDRESS][DOMAIN_NAME]" at bounding box center [279, 70] width 336 height 18
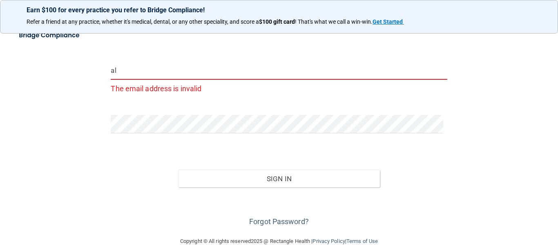
type input "a"
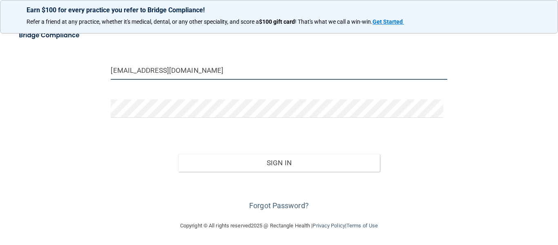
type input "[EMAIL_ADDRESS][DOMAIN_NAME]"
click at [116, 157] on div "Sign In" at bounding box center [279, 154] width 349 height 34
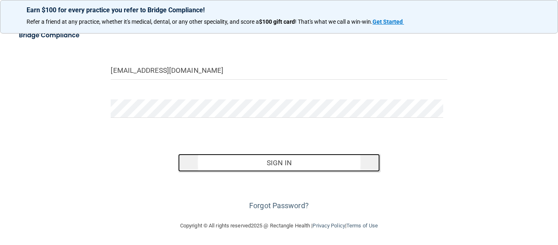
click at [273, 160] on button "Sign In" at bounding box center [279, 163] width 202 height 18
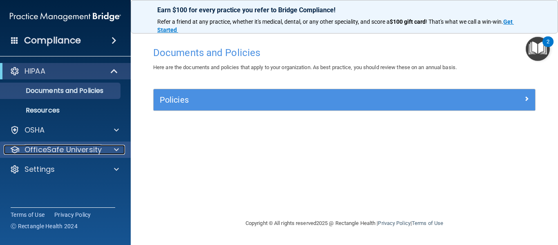
click at [85, 146] on p "OfficeSafe University" at bounding box center [63, 150] width 77 height 10
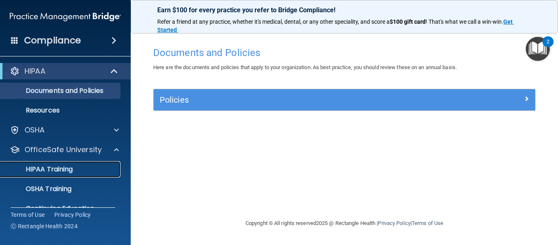
click at [83, 166] on div "HIPAA Training" at bounding box center [61, 169] width 112 height 8
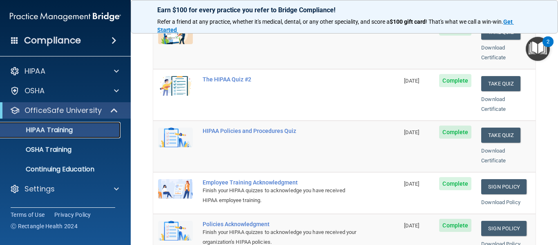
scroll to position [136, 0]
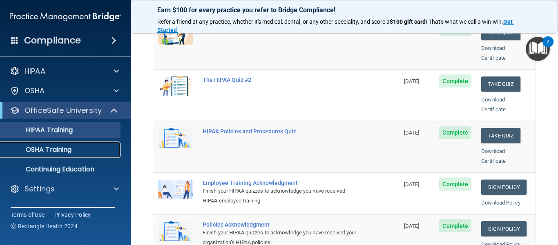
click at [96, 153] on div "OSHA Training" at bounding box center [61, 150] width 112 height 8
